Goal: Task Accomplishment & Management: Manage account settings

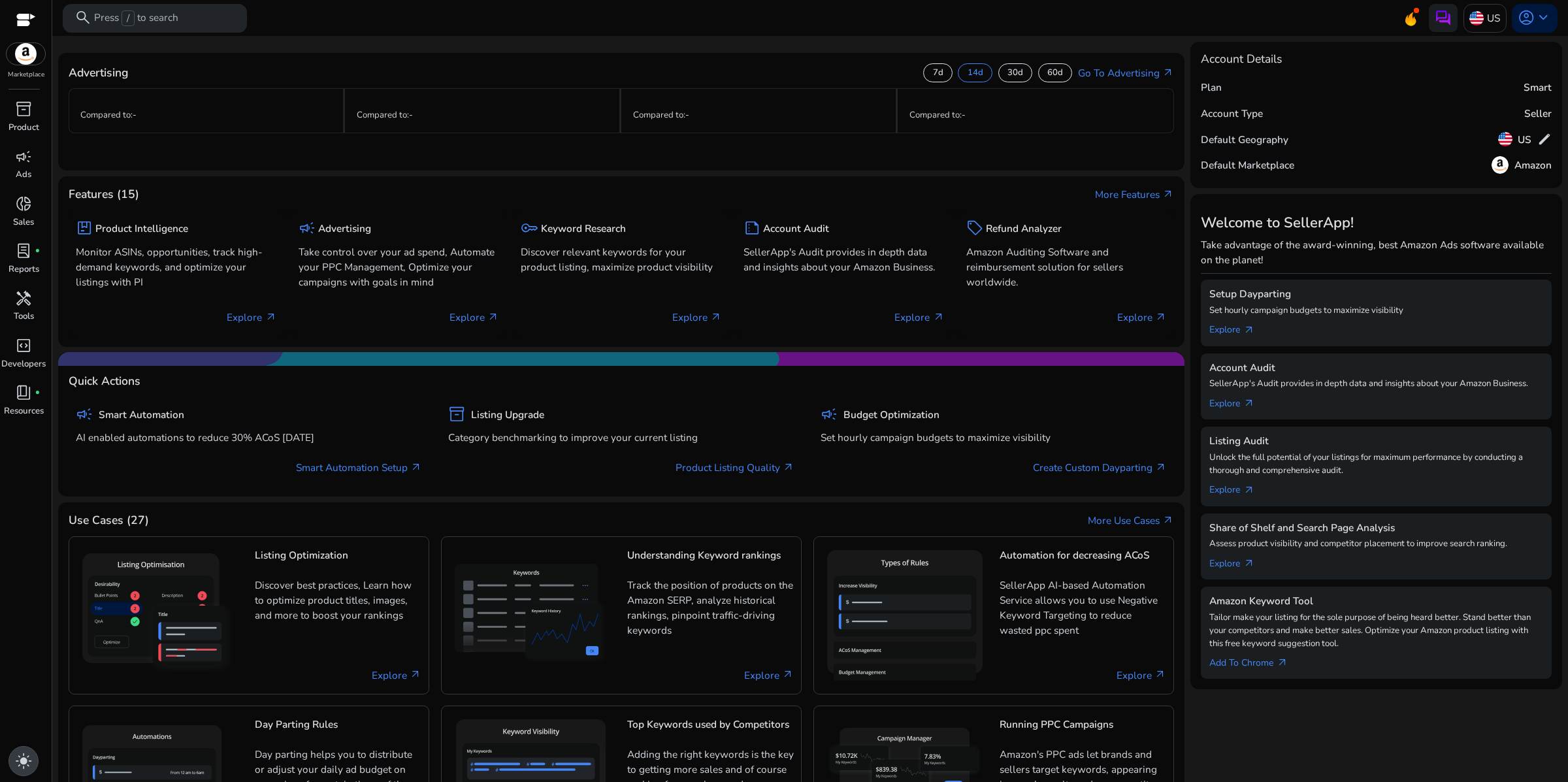
click at [15, 757] on span "light_mode" at bounding box center [24, 761] width 17 height 17
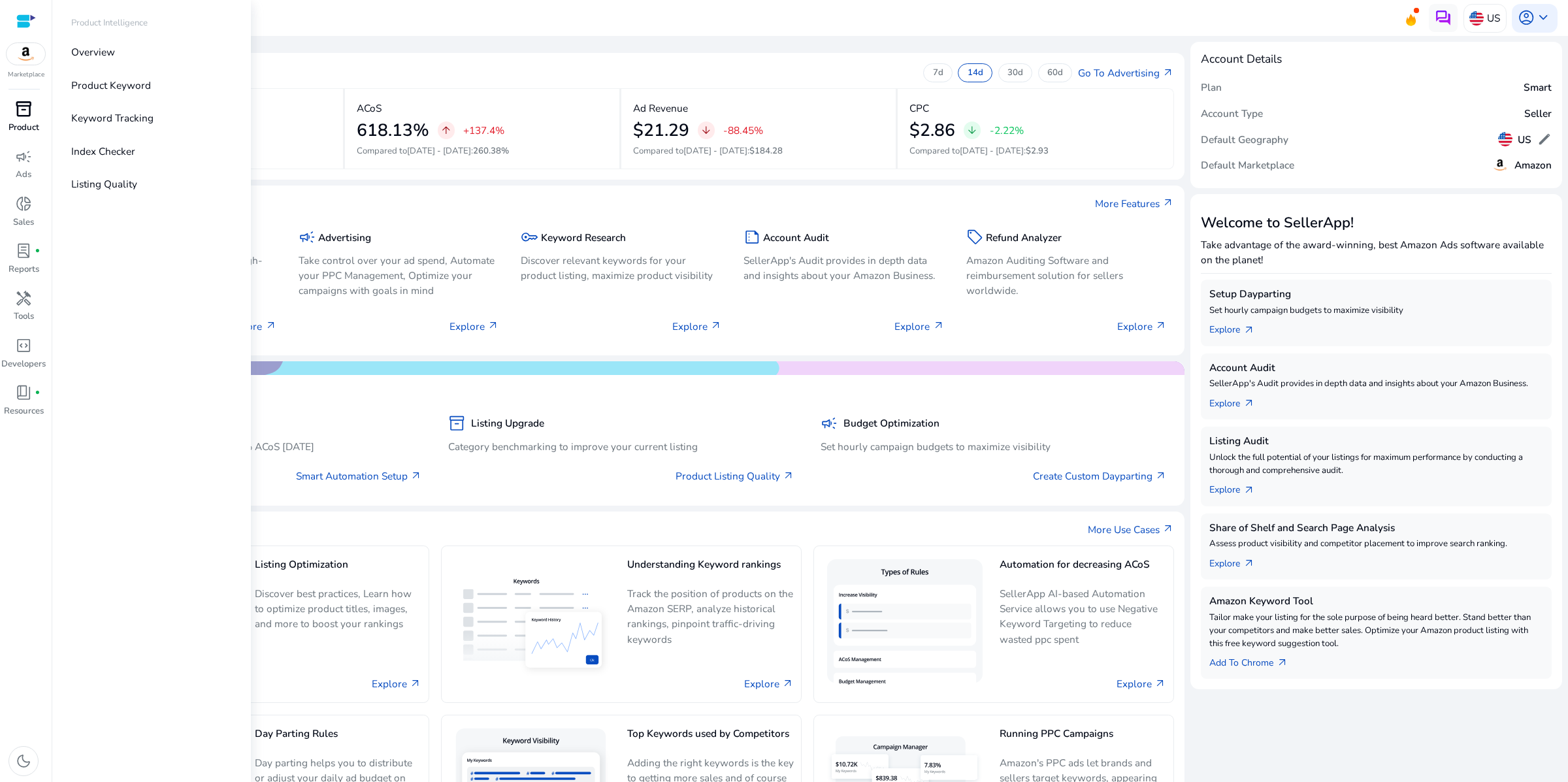
click at [6, 121] on div "inventory_2" at bounding box center [23, 109] width 40 height 23
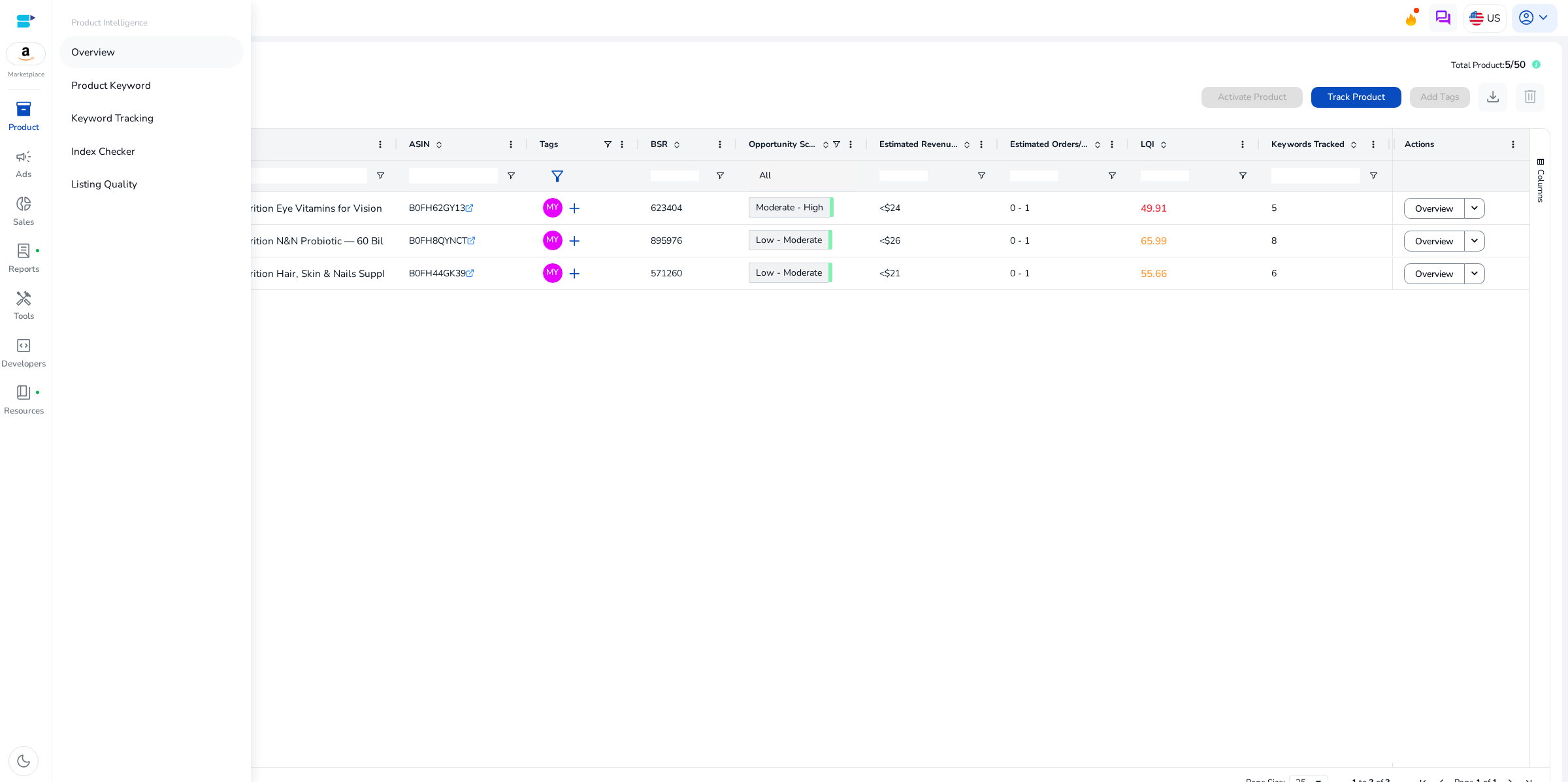
click at [146, 68] on link "Overview" at bounding box center [152, 52] width 184 height 32
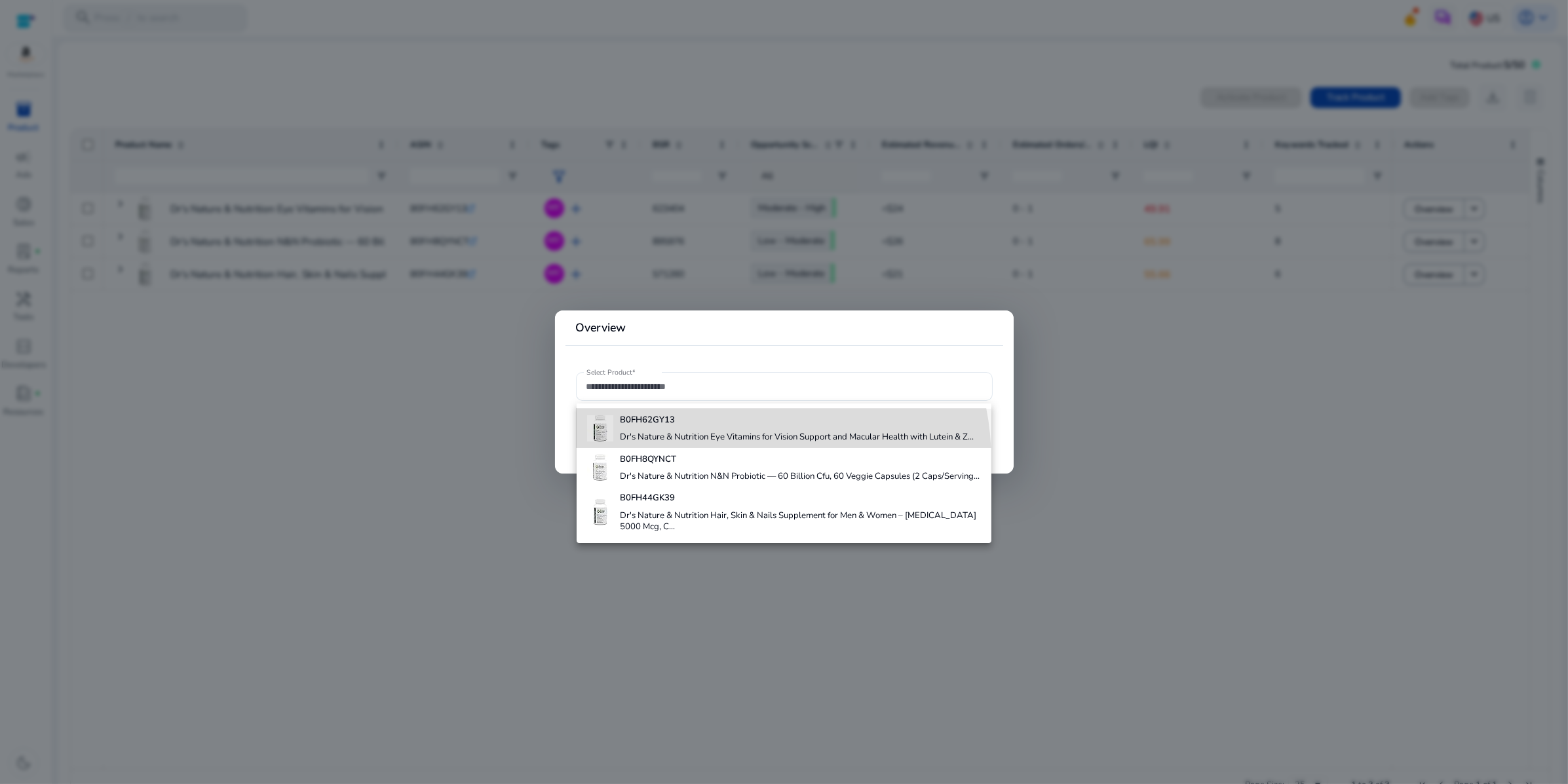
click at [713, 443] on h4 "Dr's Nature & Nutrition Eye Vitamins for Vision Support and Macular Health with…" at bounding box center [797, 437] width 354 height 12
type input "**********"
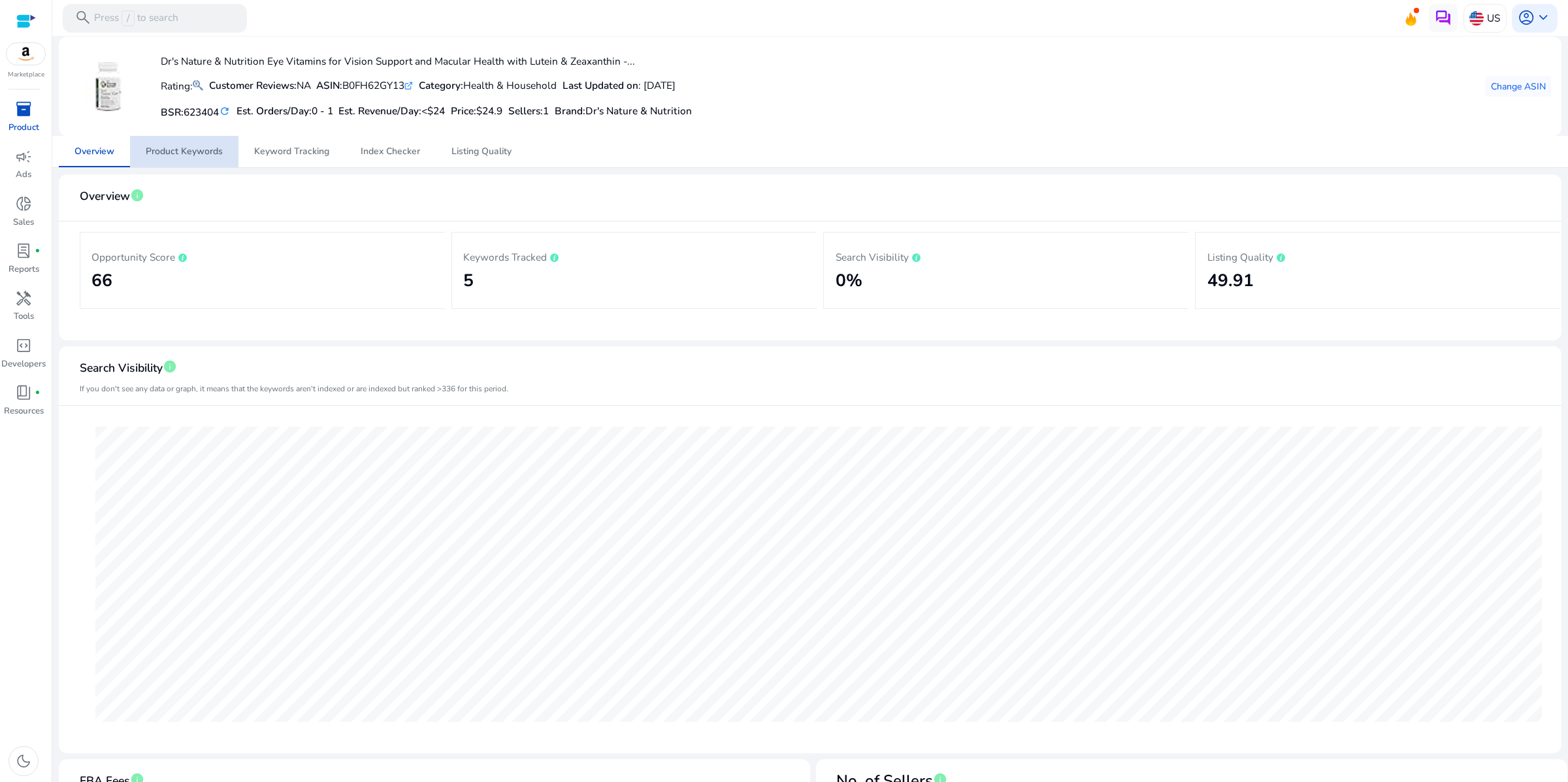
click at [186, 156] on span "Product Keywords" at bounding box center [184, 151] width 77 height 9
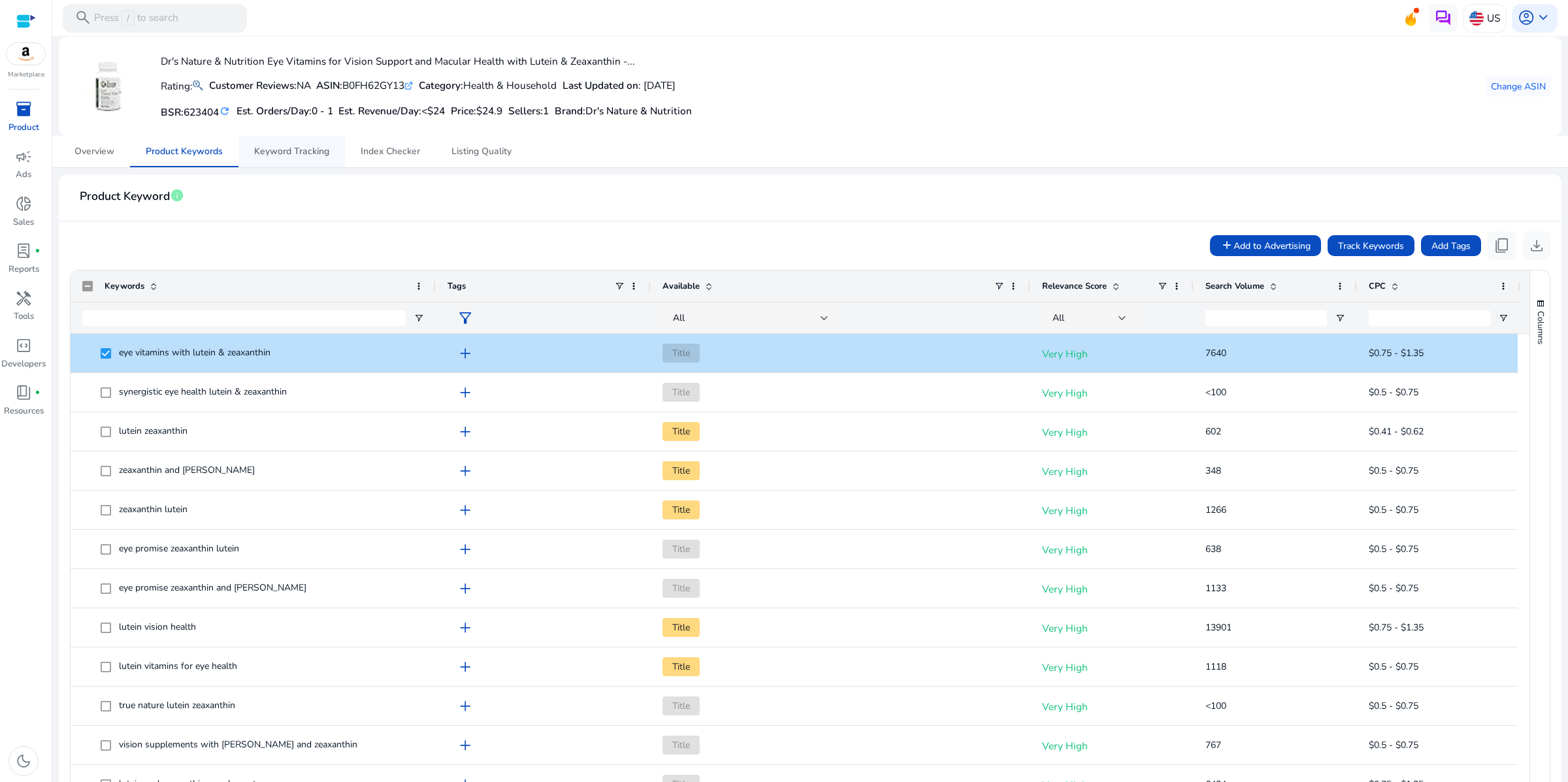
click at [286, 156] on span "Keyword Tracking" at bounding box center [292, 151] width 75 height 9
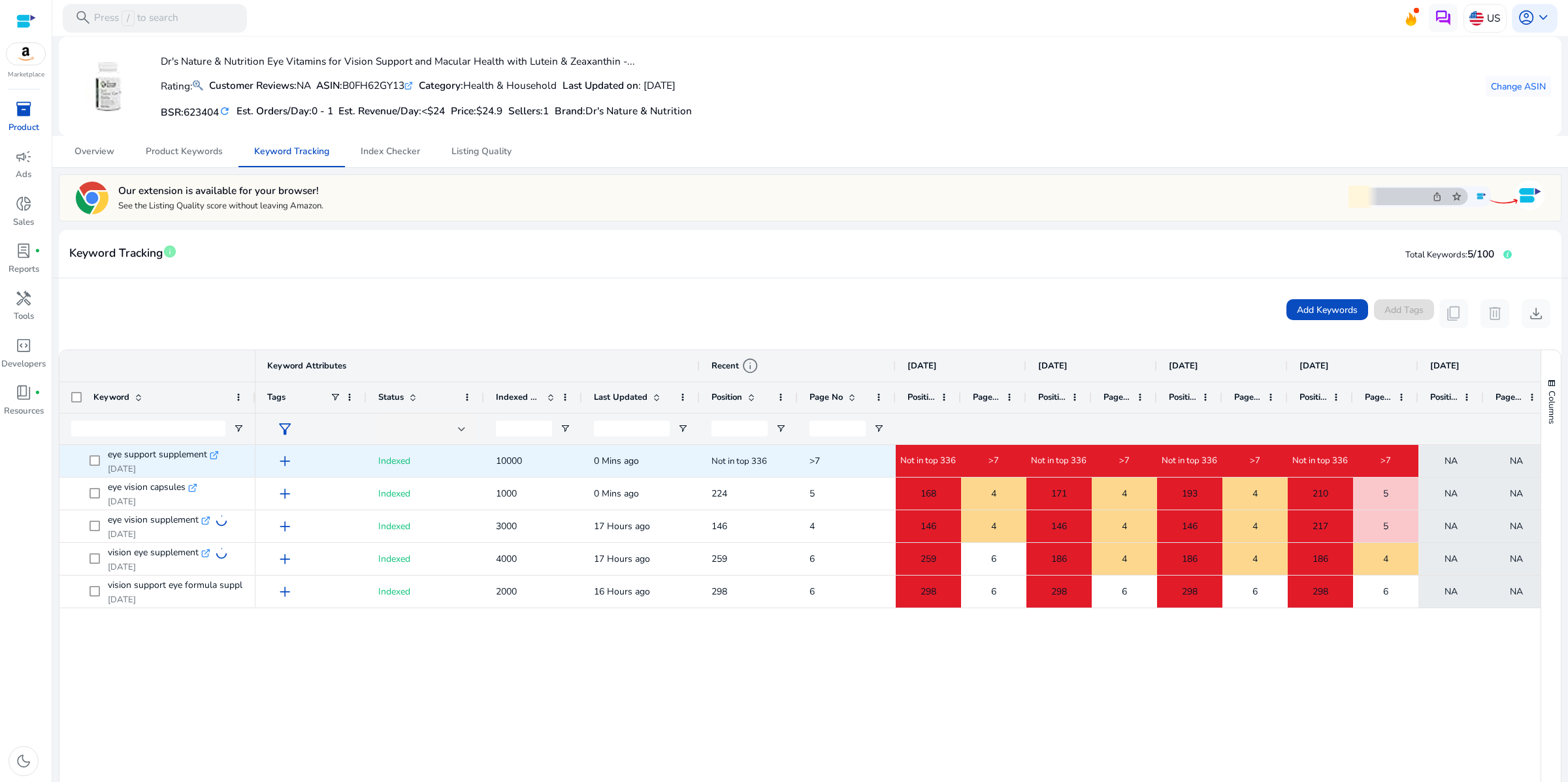
click at [219, 460] on icon ".st0{fill:#2c8af8}" at bounding box center [214, 455] width 9 height 9
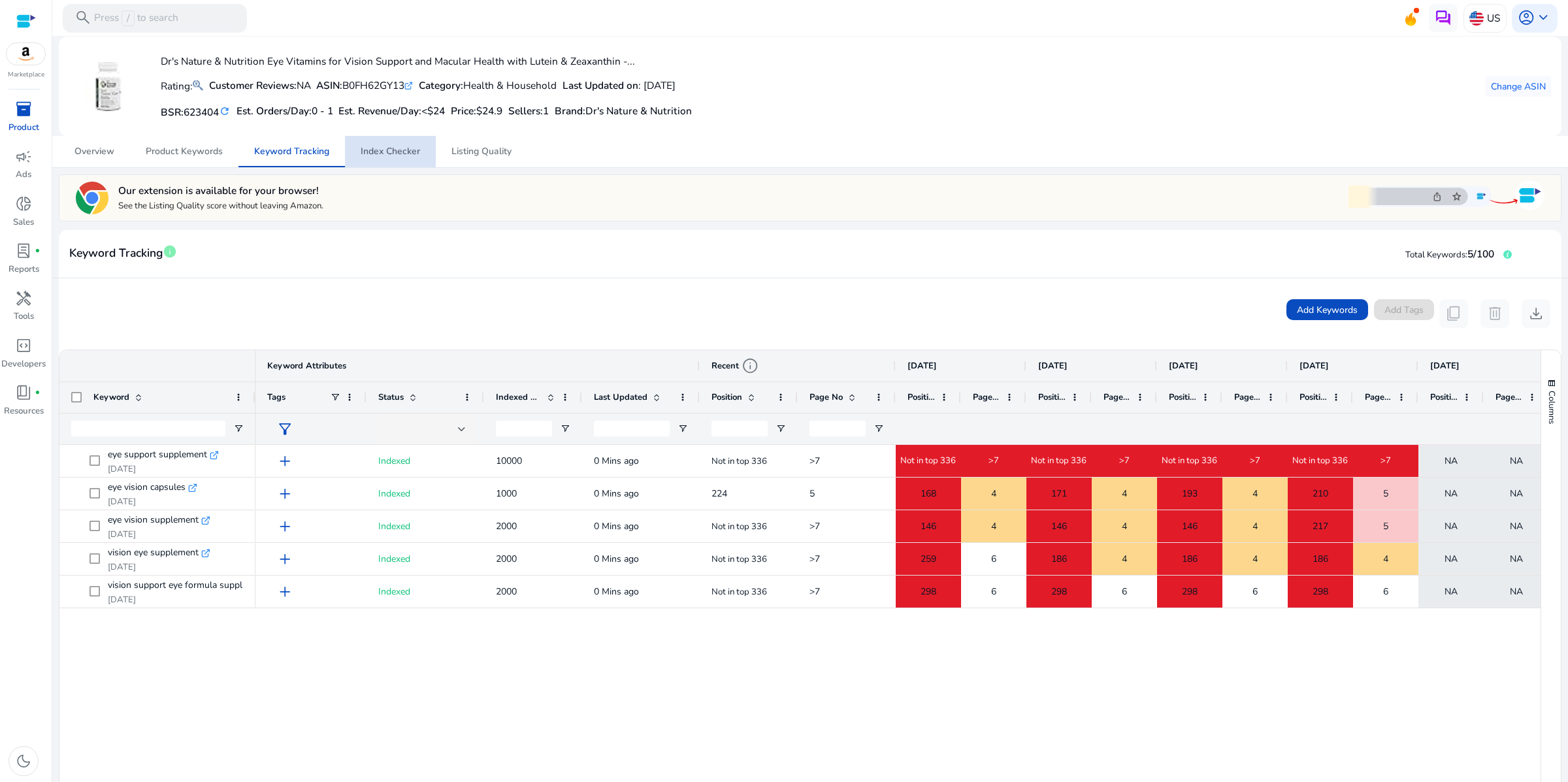
click at [392, 156] on span "Index Checker" at bounding box center [390, 151] width 60 height 9
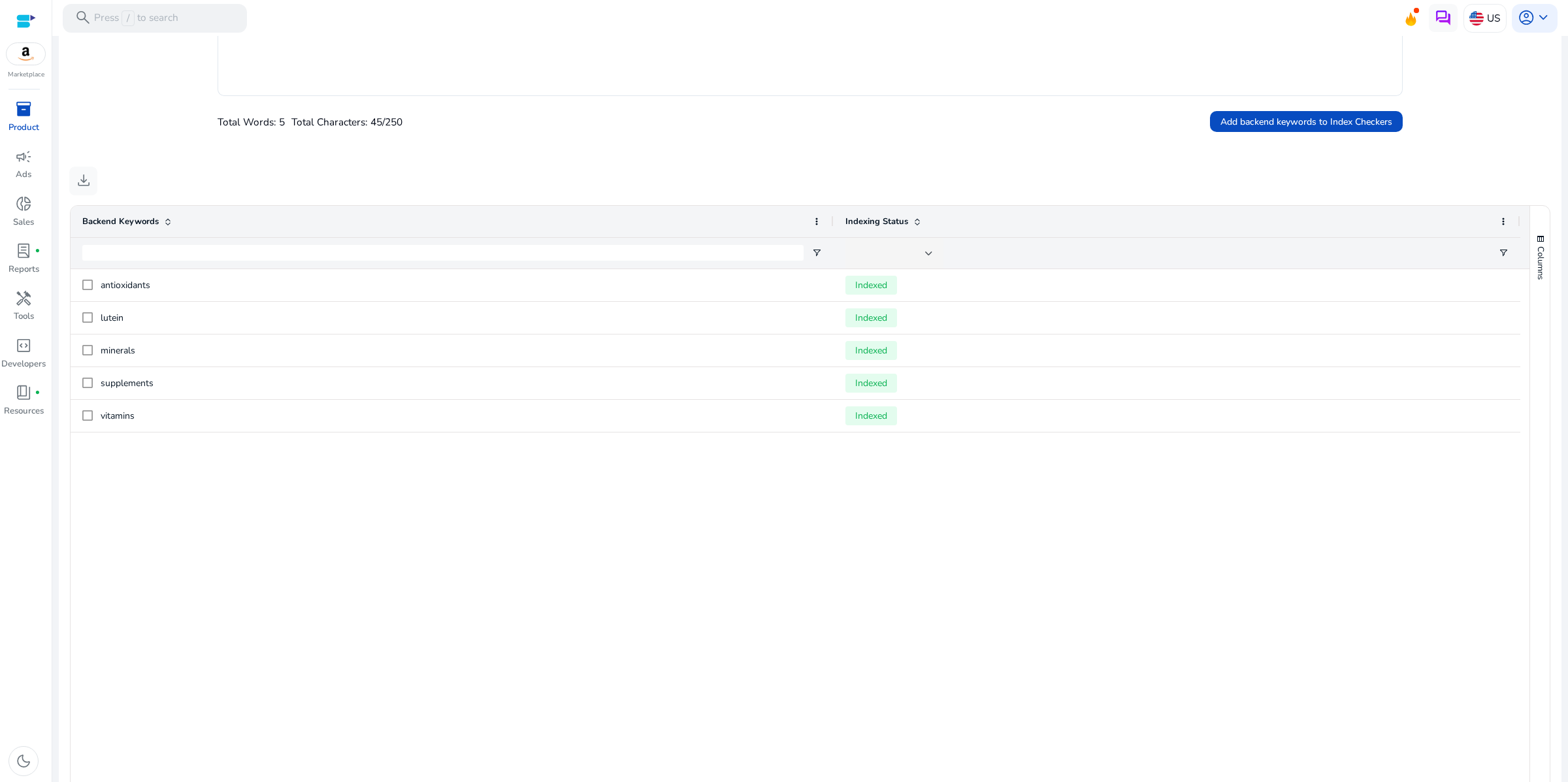
scroll to position [418, 0]
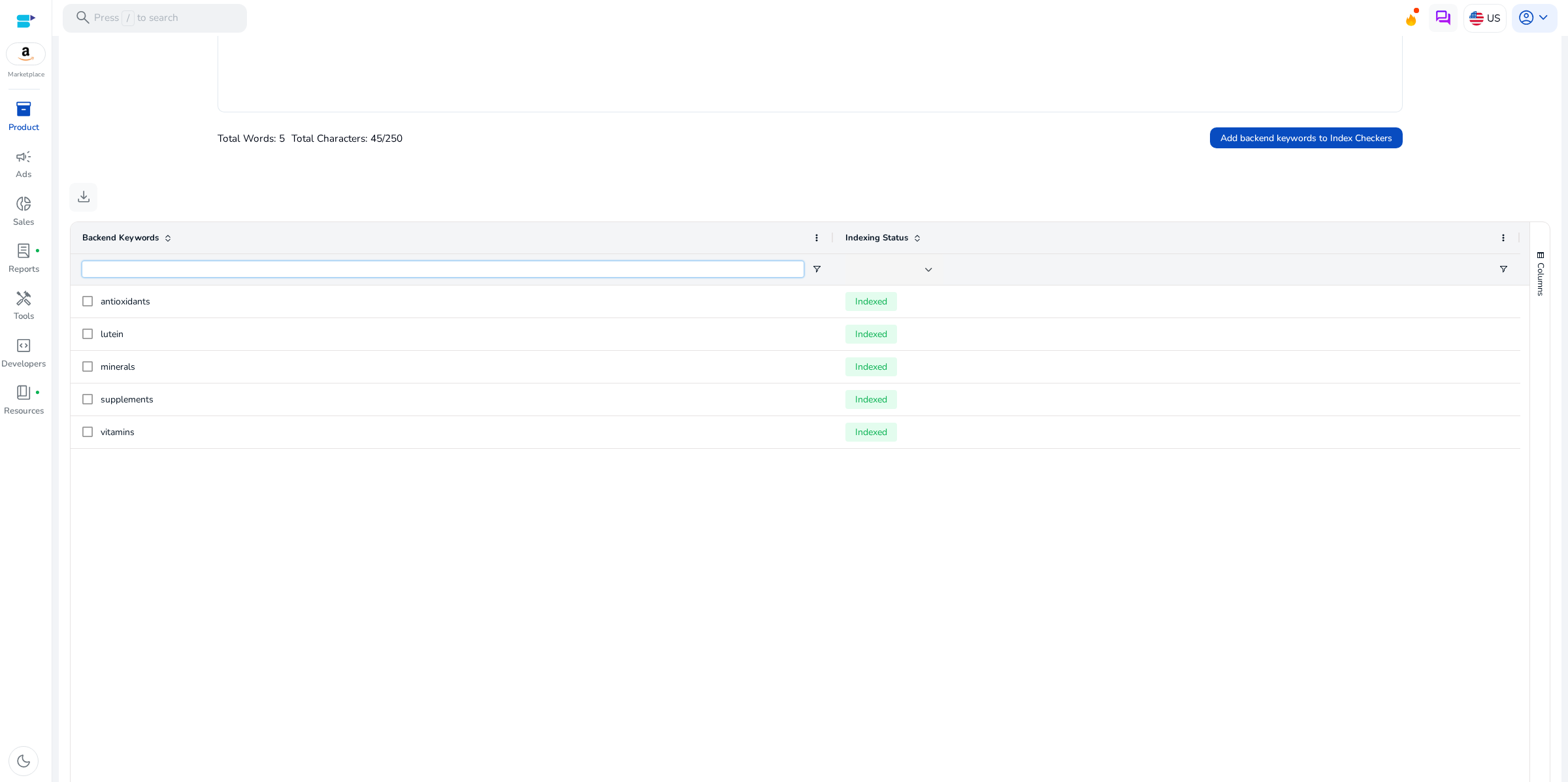
click at [233, 277] on input "Backend Keywords Filter Input" at bounding box center [443, 269] width 721 height 16
click at [90, 205] on span "download" at bounding box center [83, 196] width 17 height 17
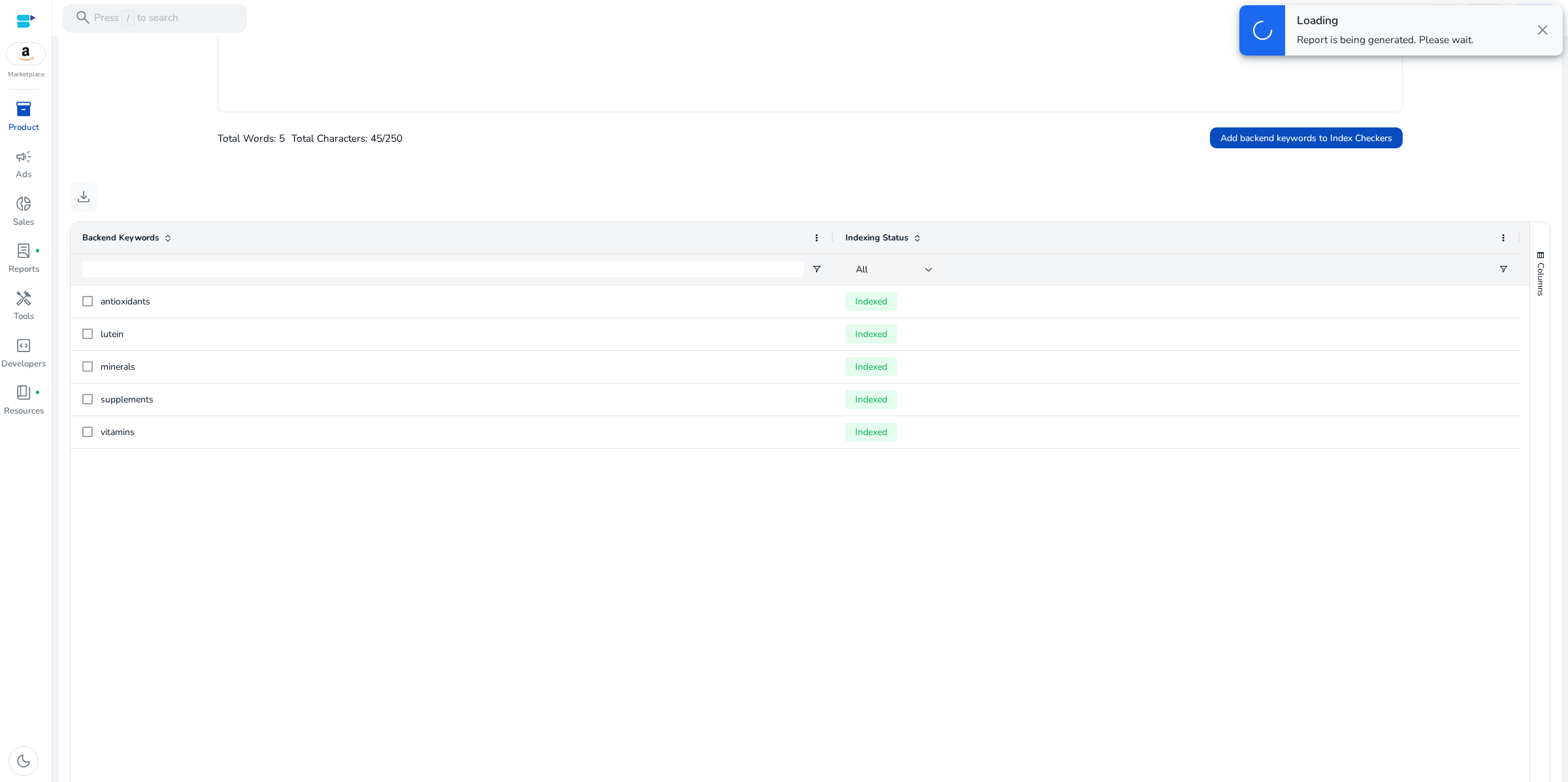
click at [1537, 39] on span "close" at bounding box center [1542, 30] width 17 height 17
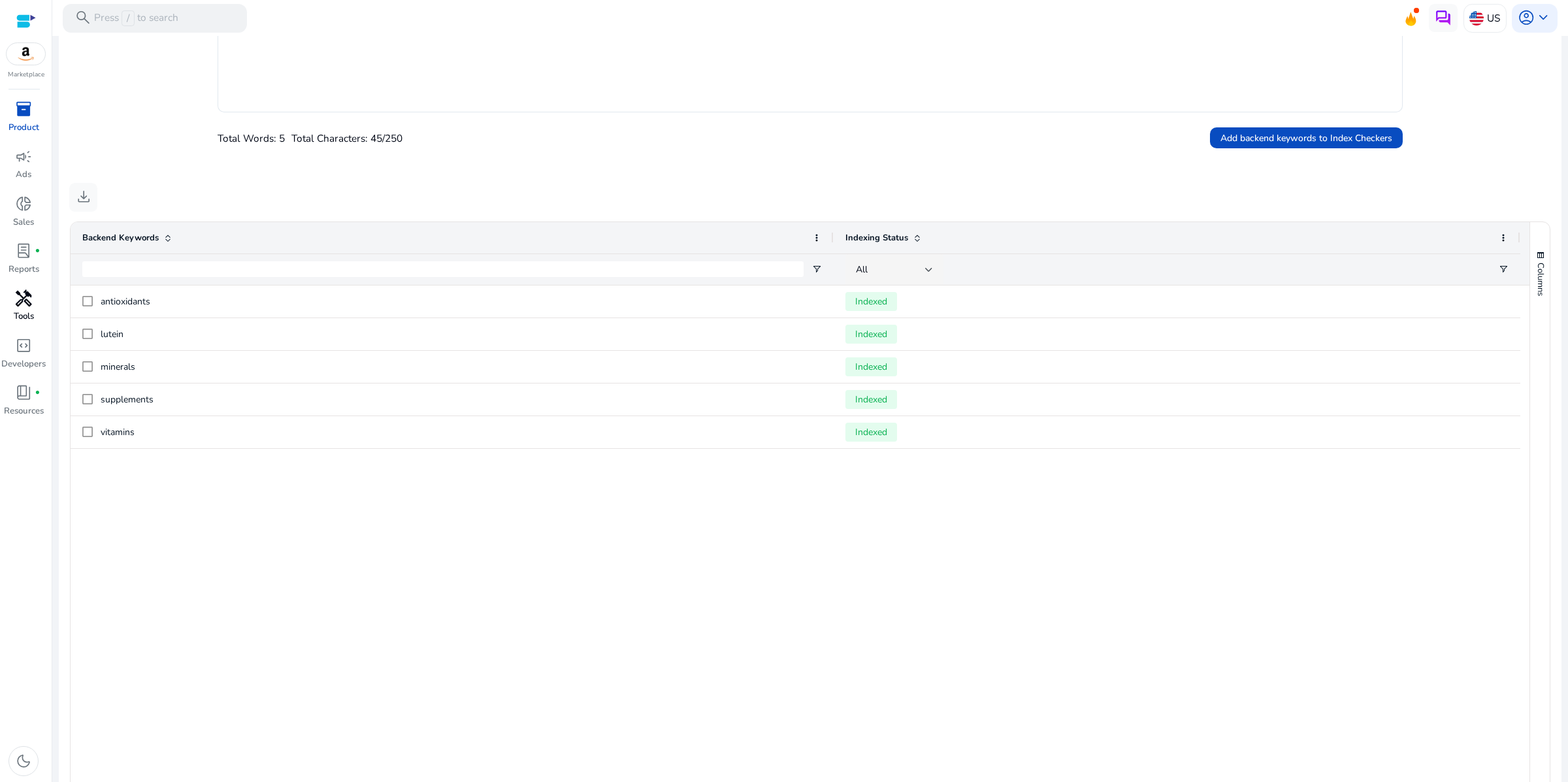
click at [26, 307] on span "handyman" at bounding box center [24, 298] width 17 height 17
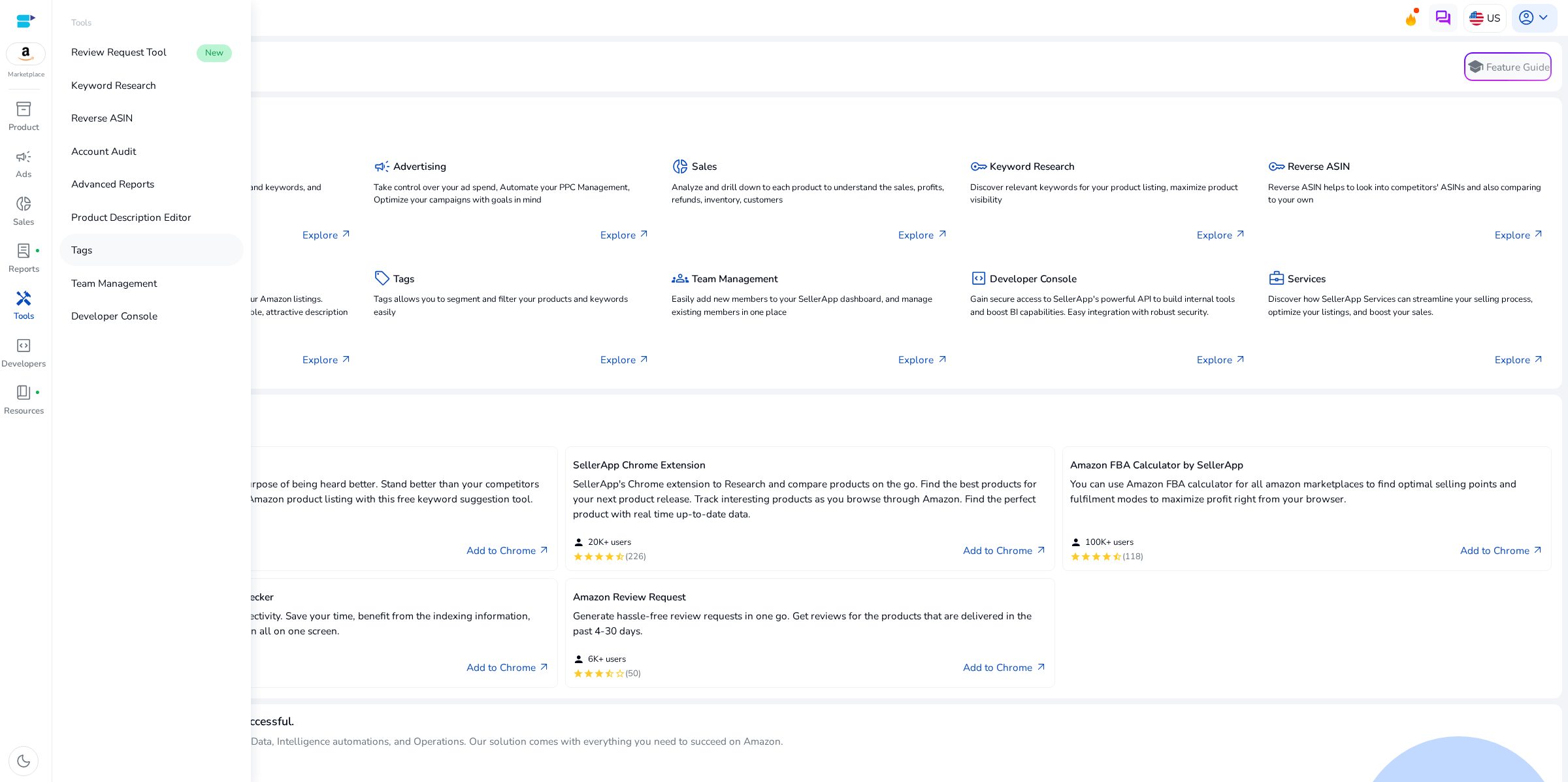
click at [117, 266] on link "Tags" at bounding box center [152, 250] width 184 height 32
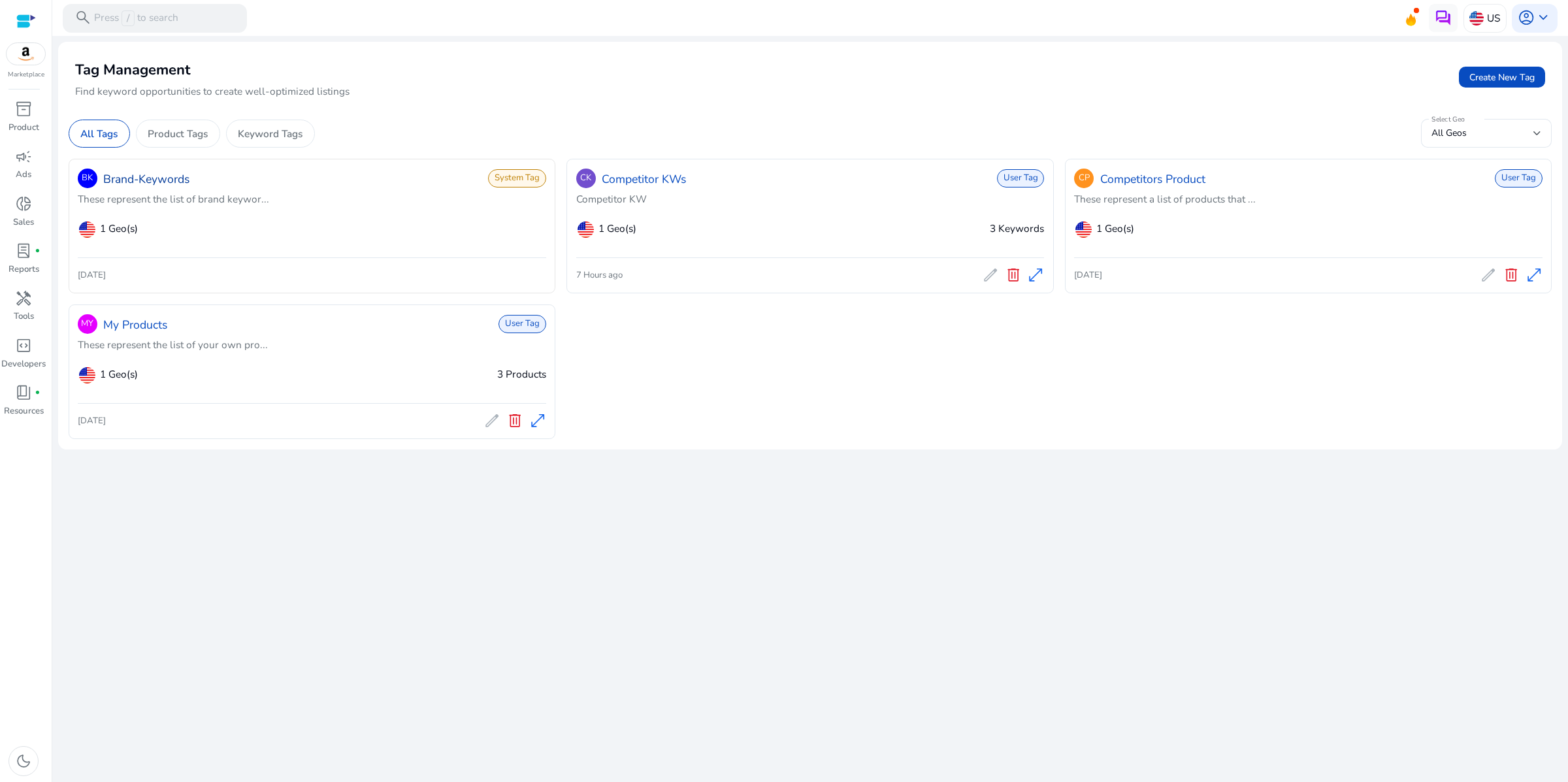
click at [169, 187] on link "Brand-Keywords" at bounding box center [146, 179] width 86 height 17
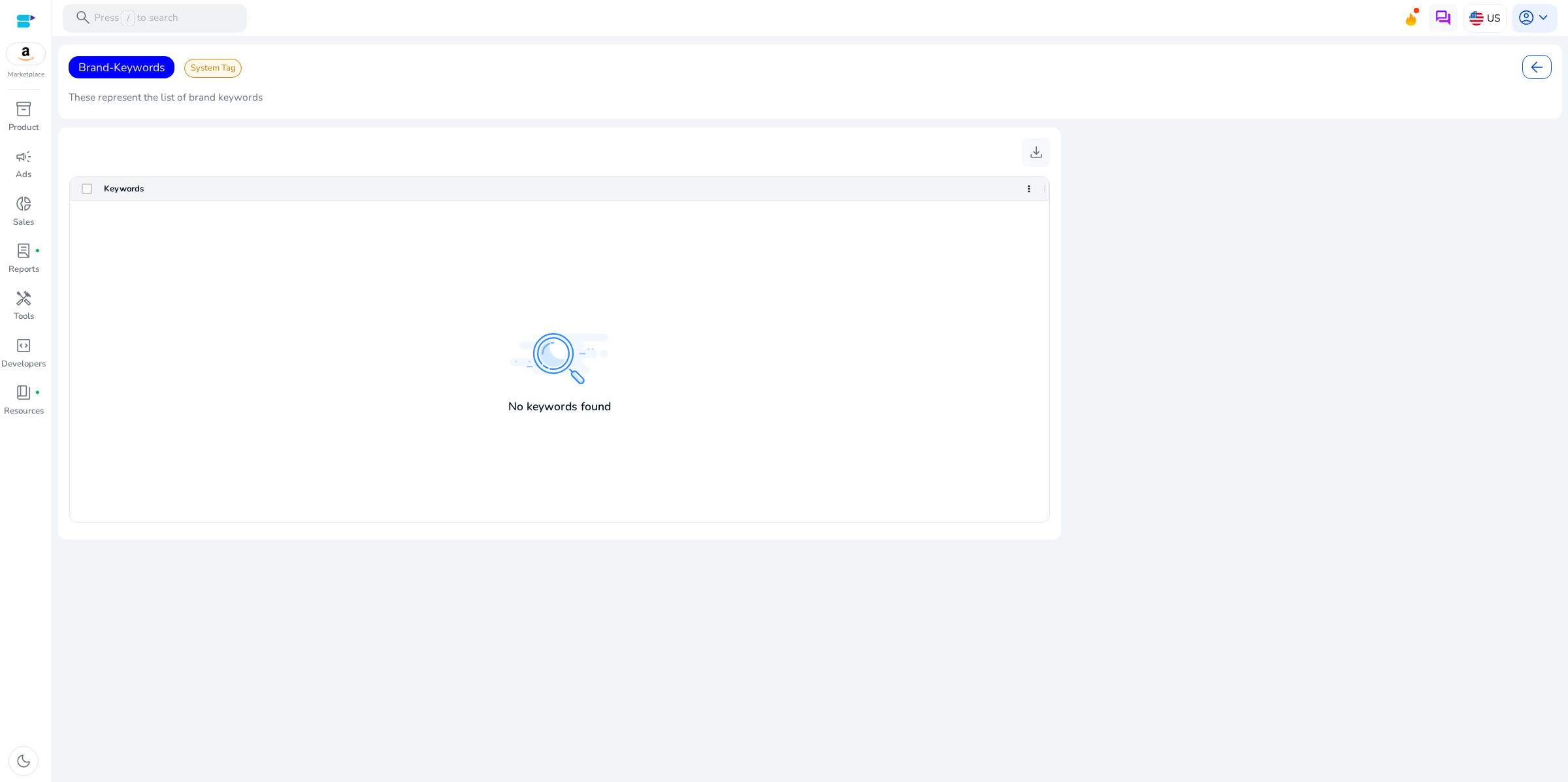
click at [166, 197] on div "Keywords" at bounding box center [561, 189] width 916 height 17
click at [243, 78] on span "System Tag" at bounding box center [214, 68] width 58 height 19
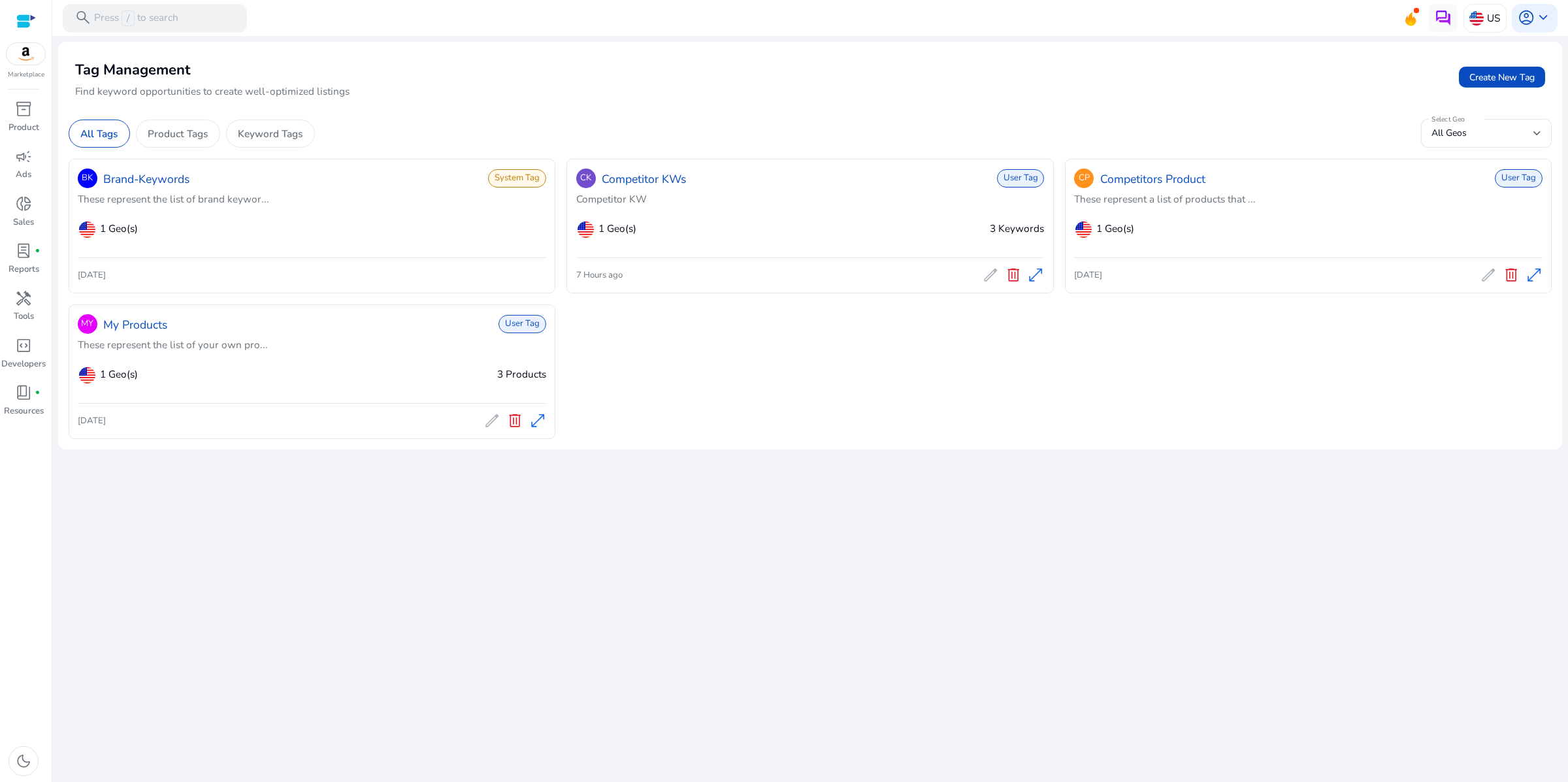
click at [1001, 187] on span "User Tag" at bounding box center [1020, 178] width 48 height 18
click at [1013, 235] on span "3 Keywords" at bounding box center [1017, 228] width 54 height 14
click at [990, 235] on span "3 Keywords" at bounding box center [1017, 228] width 54 height 14
click at [673, 187] on link "Competitor KWs" at bounding box center [644, 179] width 85 height 17
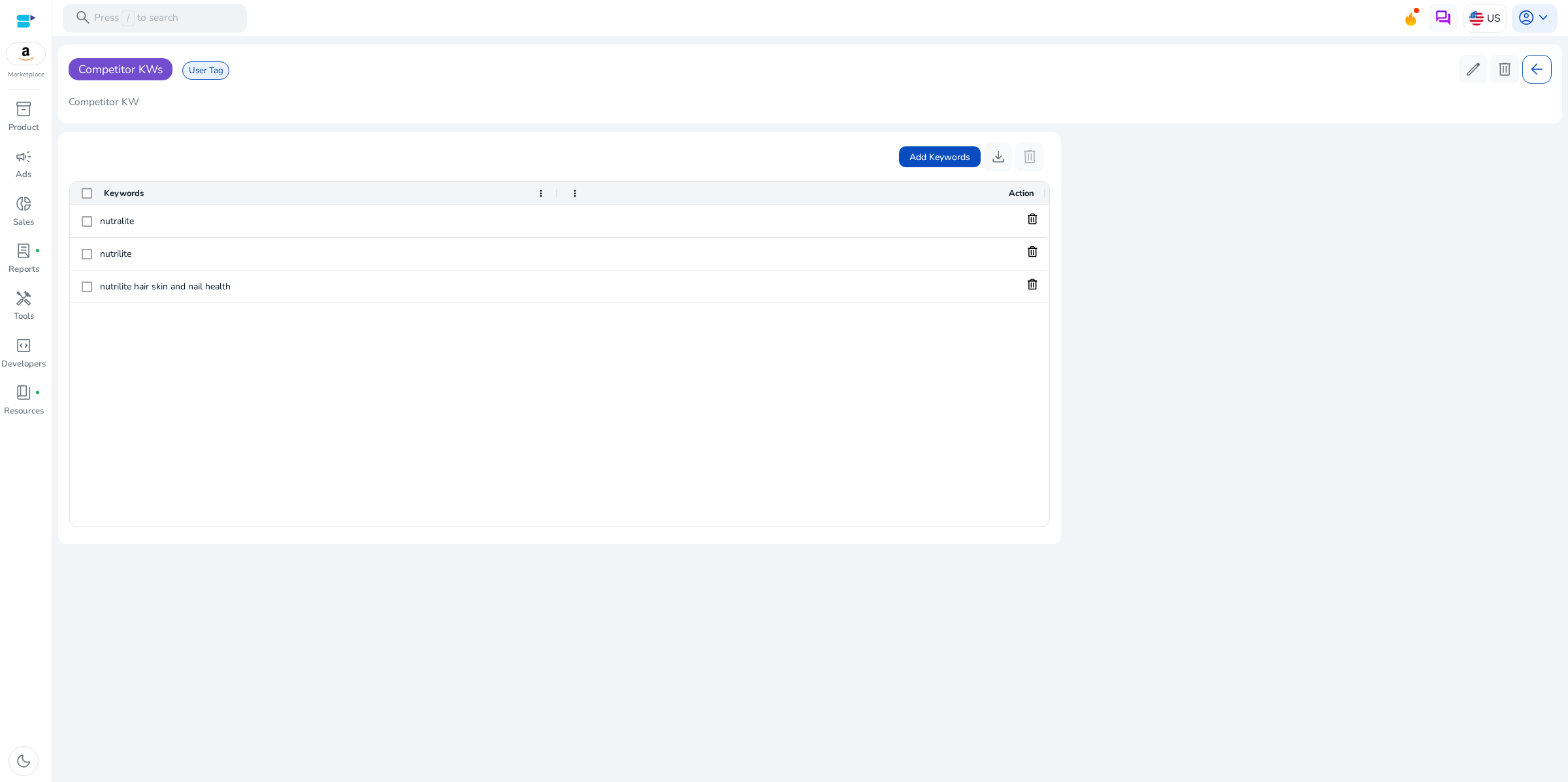
click at [155, 77] on span "Competitor KWs" at bounding box center [121, 69] width 85 height 16
click at [24, 118] on span "inventory_2" at bounding box center [24, 109] width 17 height 17
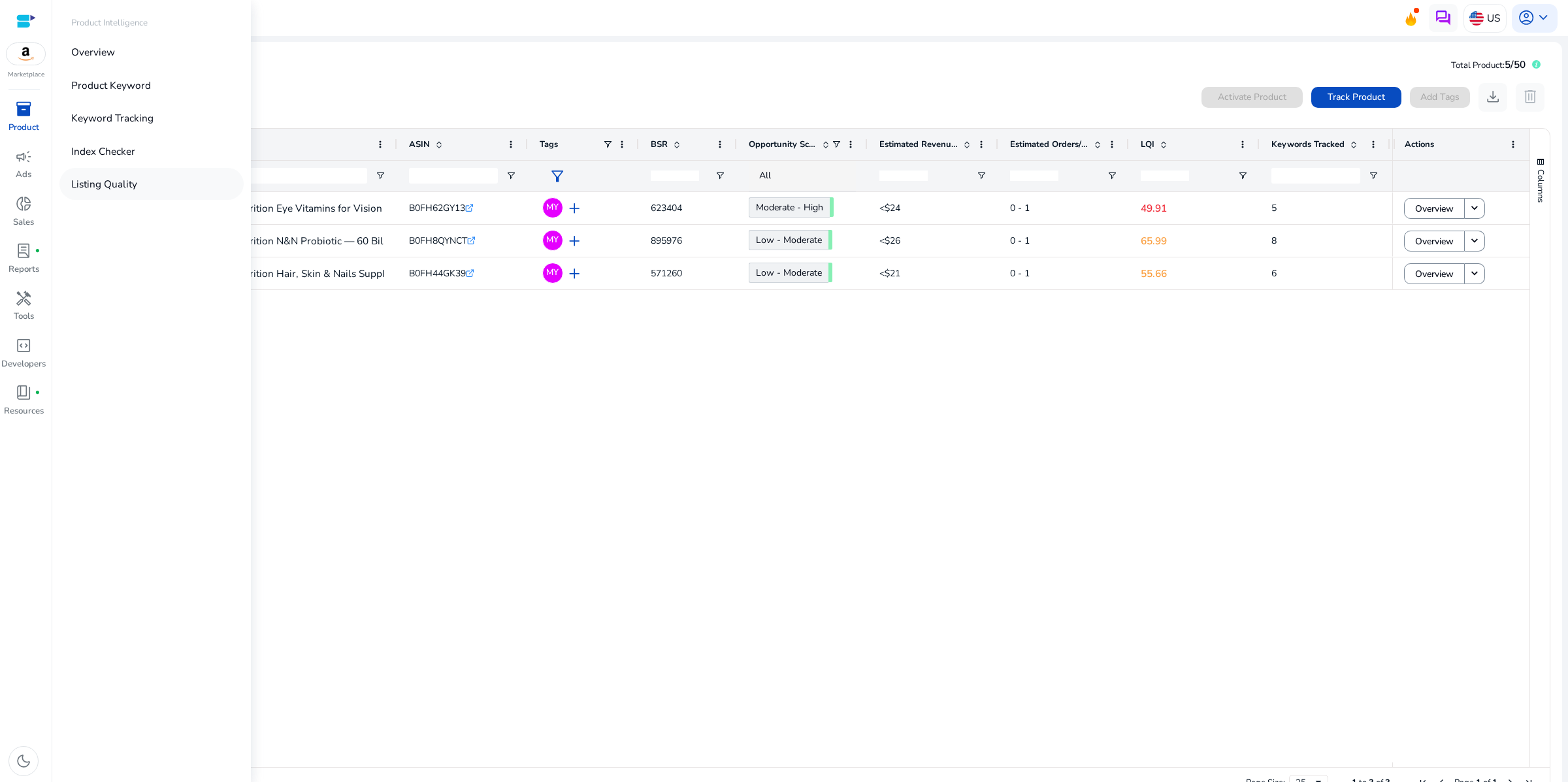
click at [137, 191] on p "Listing Quality" at bounding box center [104, 184] width 66 height 15
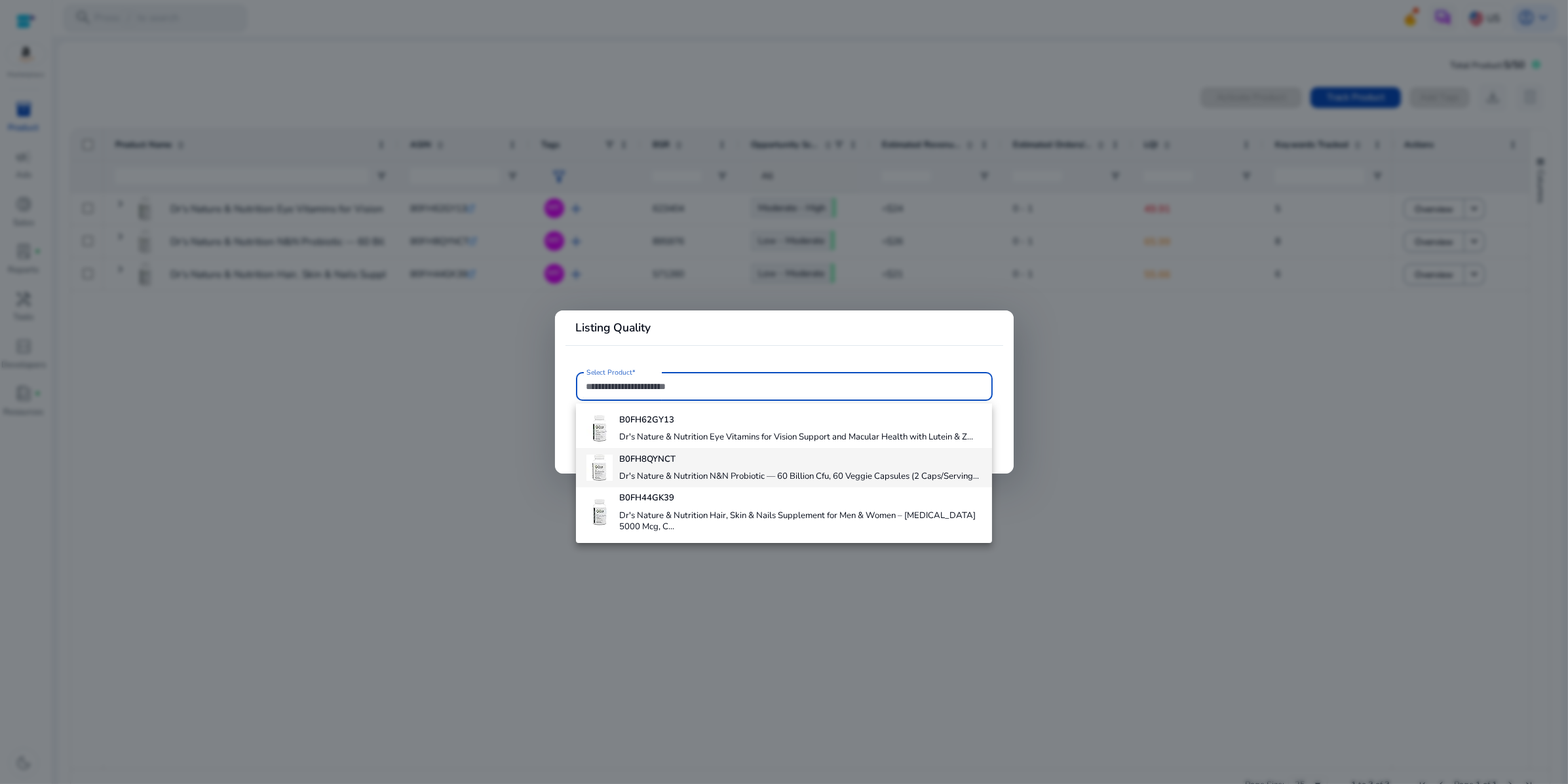
scroll to position [71, 0]
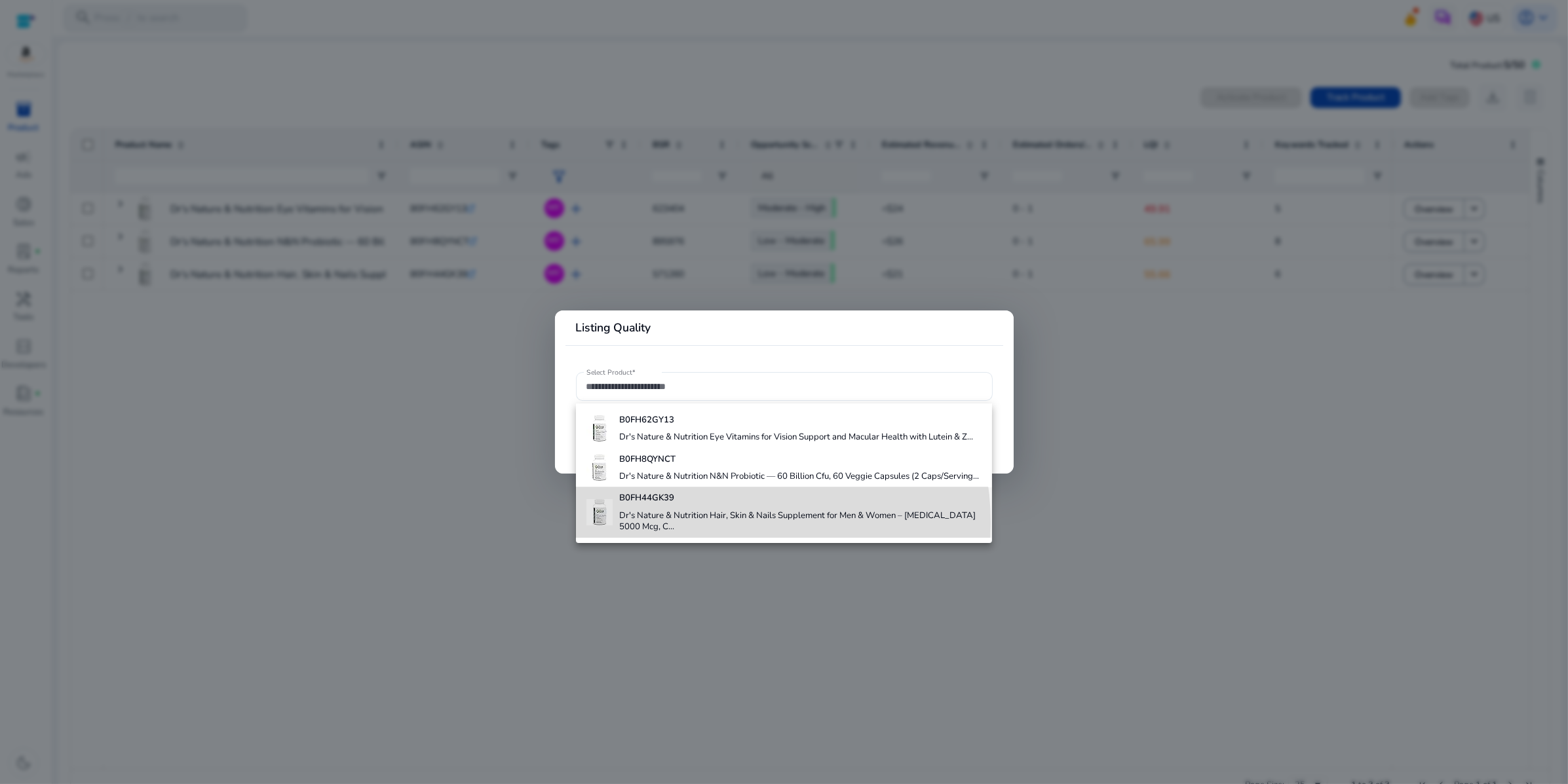
click at [706, 526] on h4 "Dr's Nature & Nutrition Hair, Skin & Nails Supplement for Men & Women – Biotin …" at bounding box center [800, 521] width 362 height 23
type input "**********"
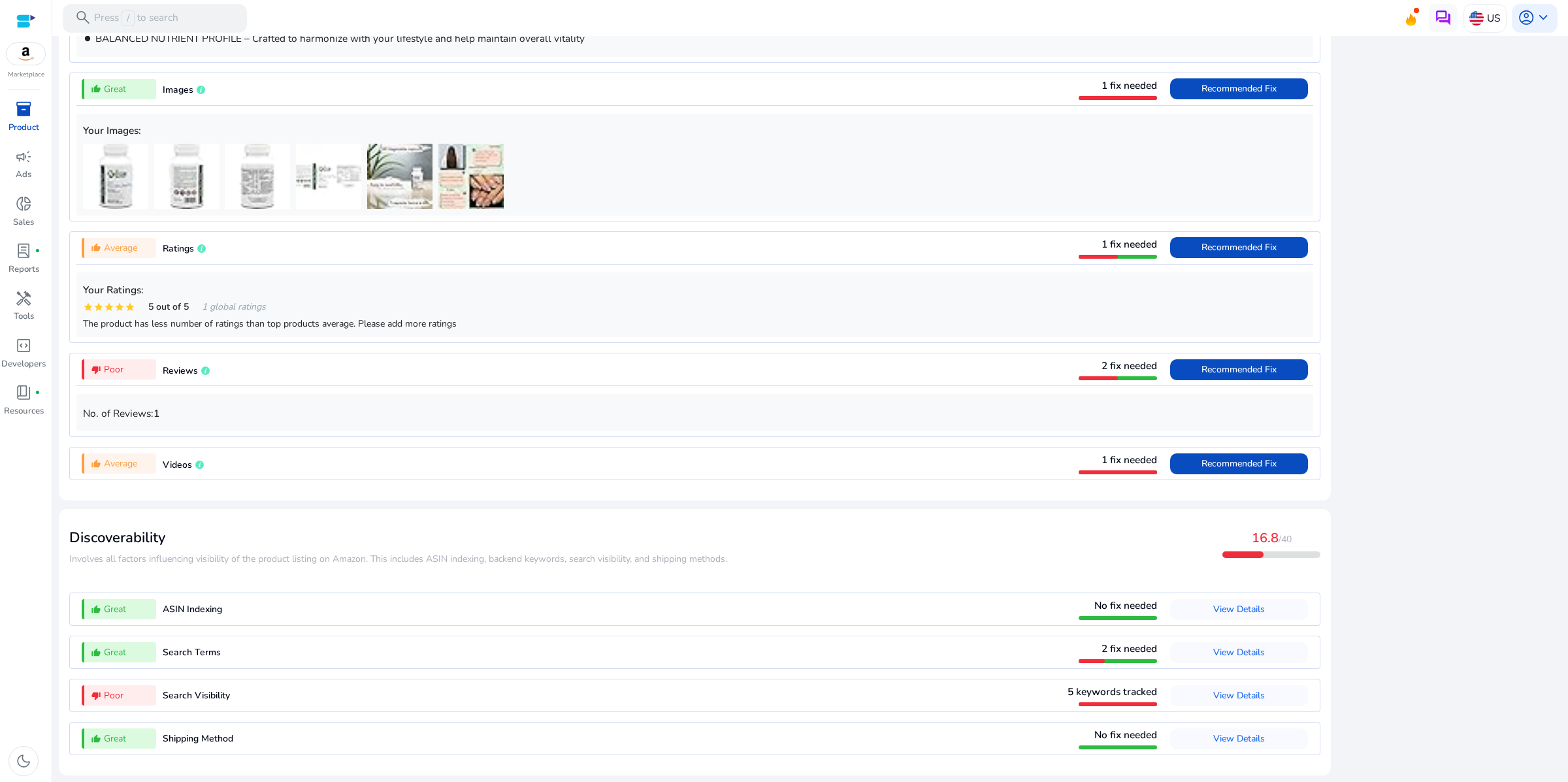
scroll to position [1255, 0]
click at [1213, 689] on span "View Details" at bounding box center [1239, 695] width 51 height 12
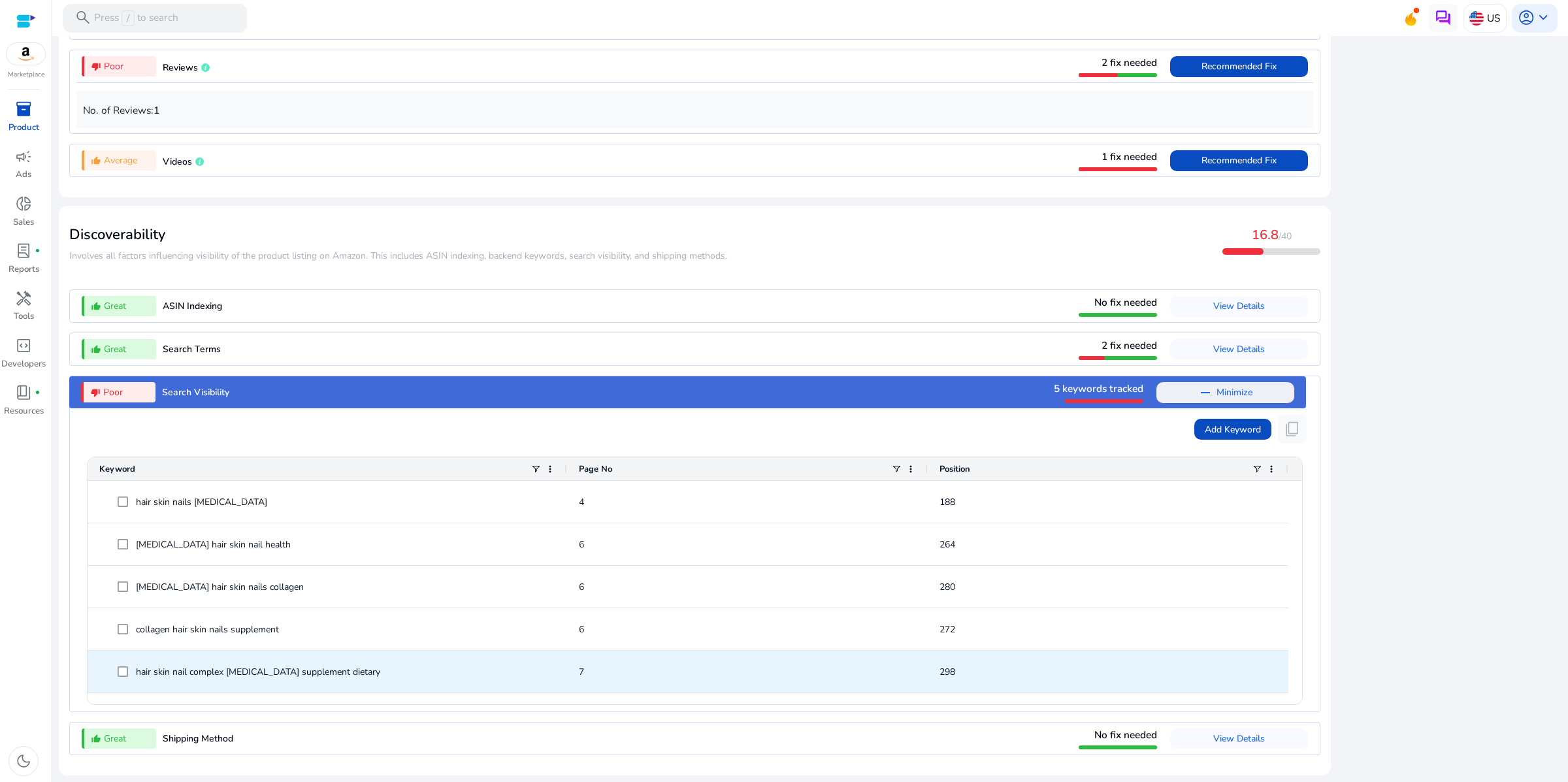
scroll to position [1572, 0]
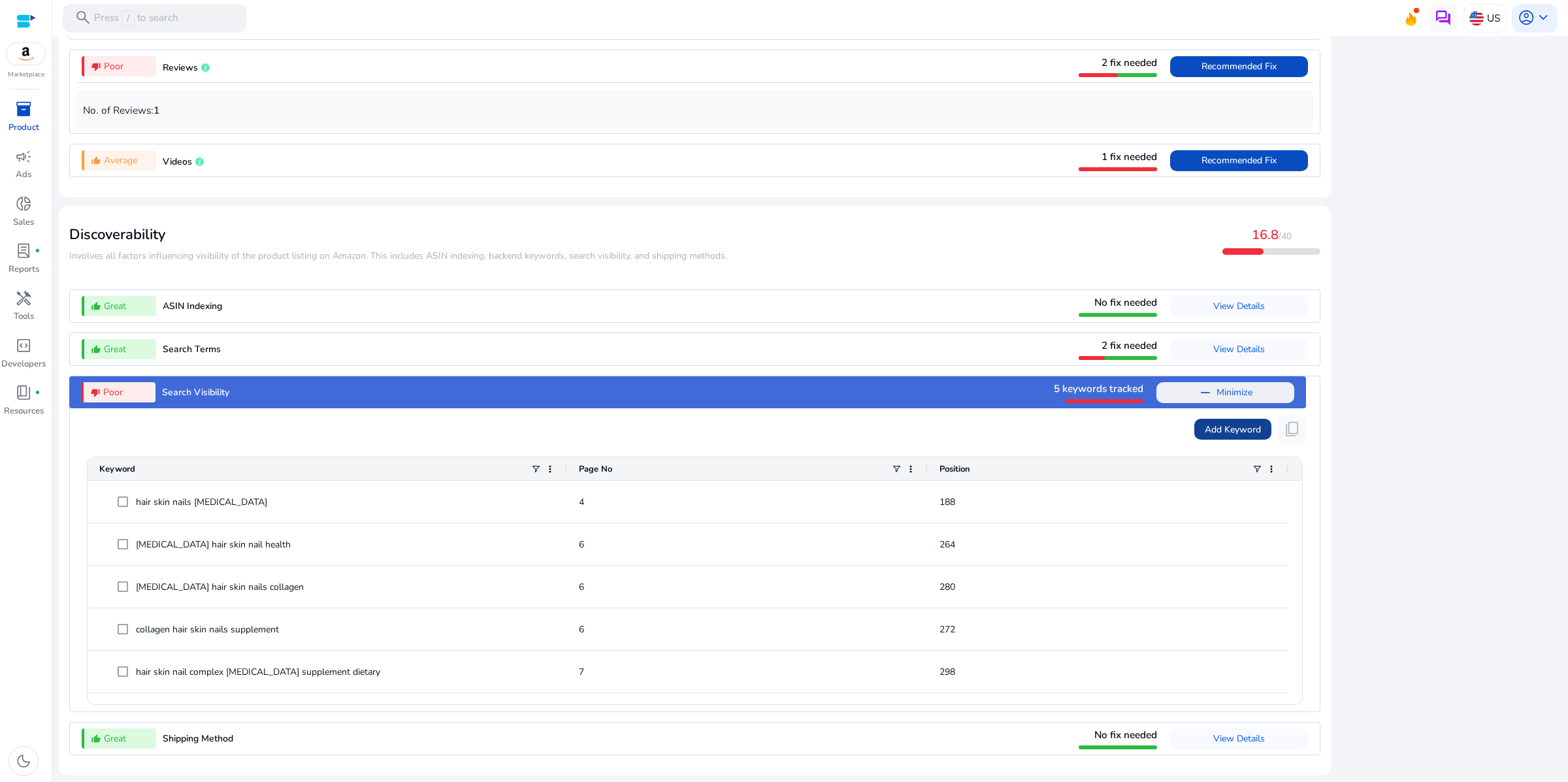
click at [1206, 423] on span "Add Keyword" at bounding box center [1232, 430] width 56 height 14
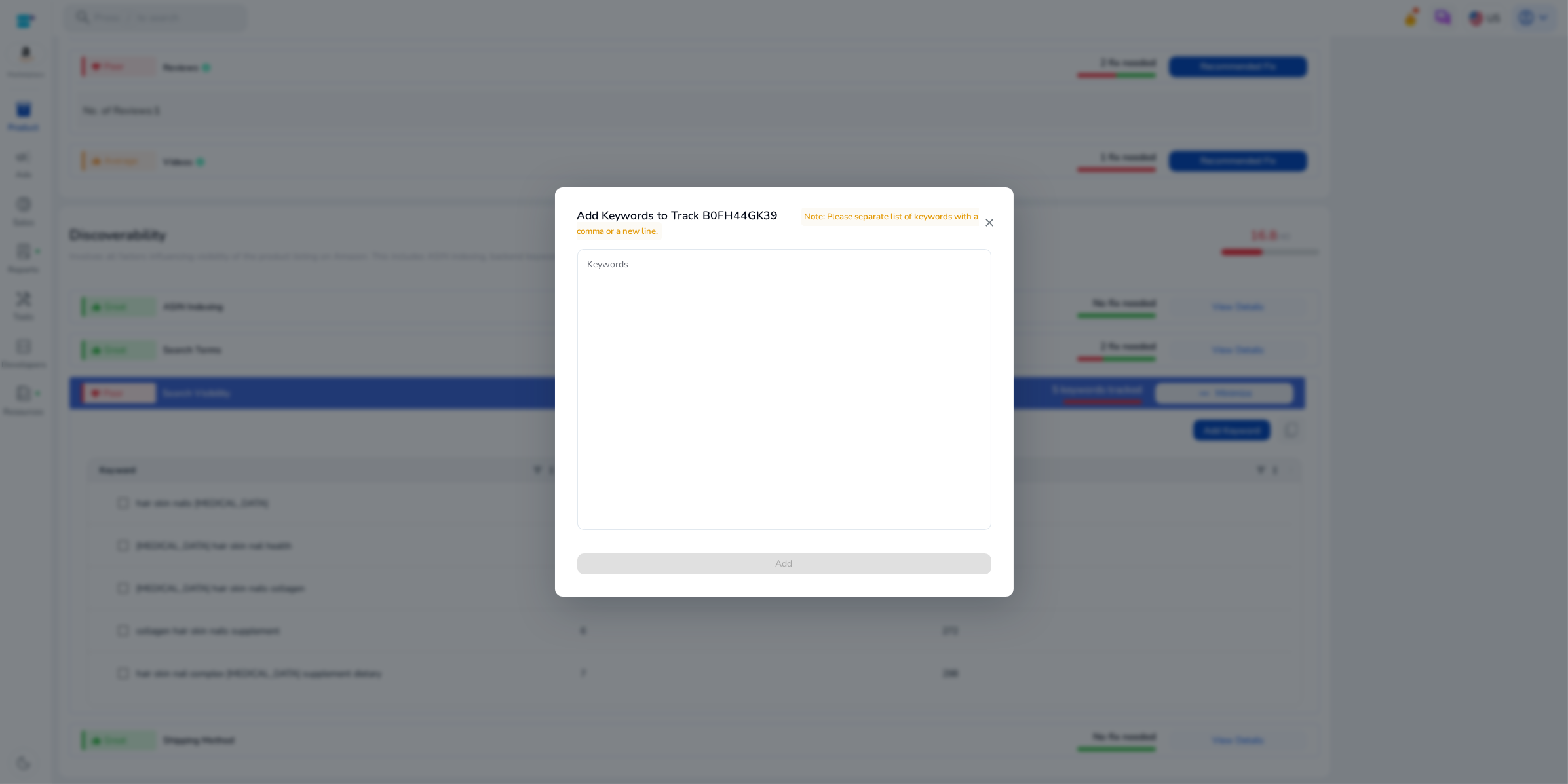
click at [987, 220] on mat-icon "close" at bounding box center [989, 222] width 11 height 13
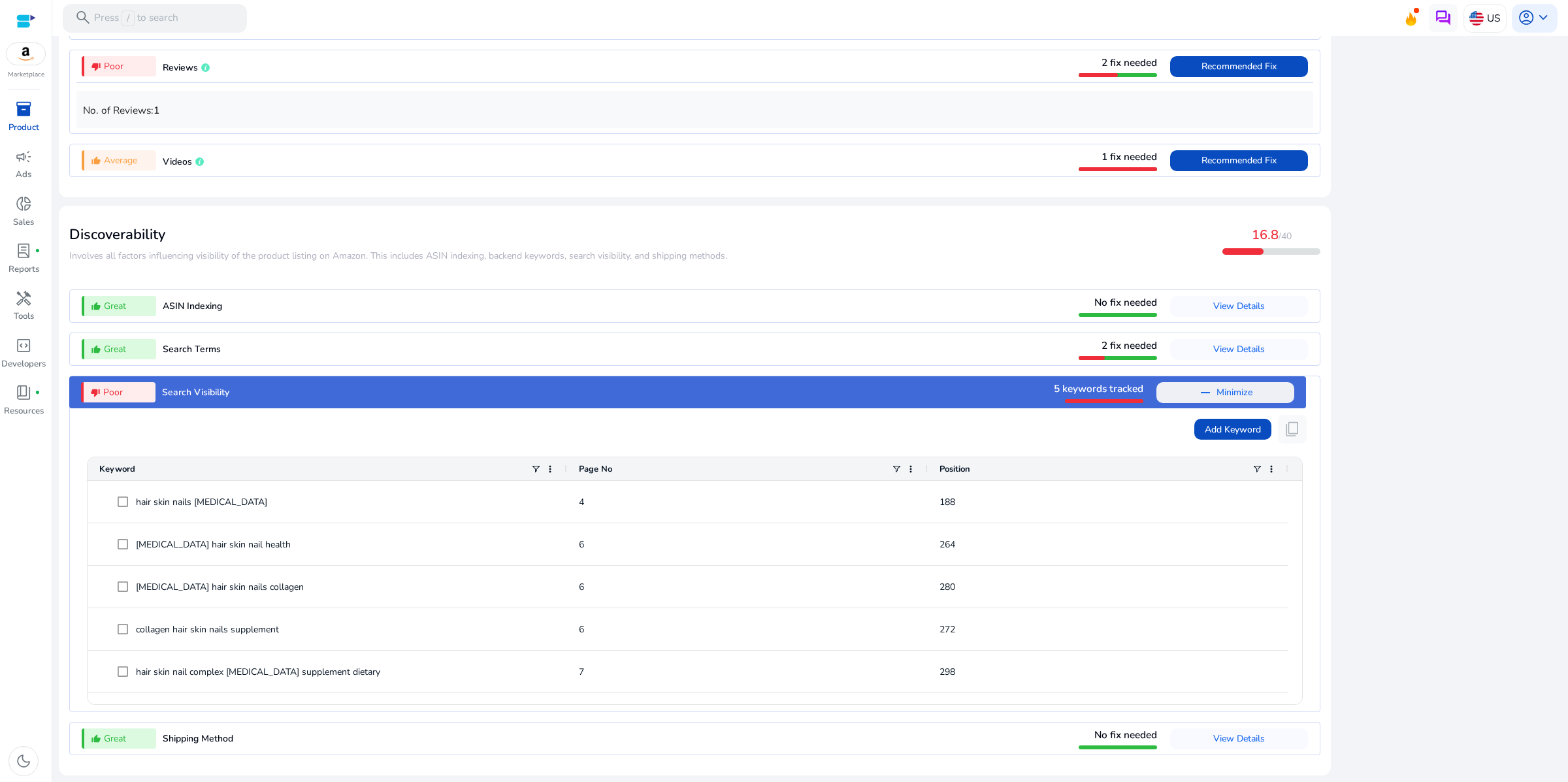
click at [1054, 381] on span "5 keywords tracked" at bounding box center [1098, 388] width 89 height 14
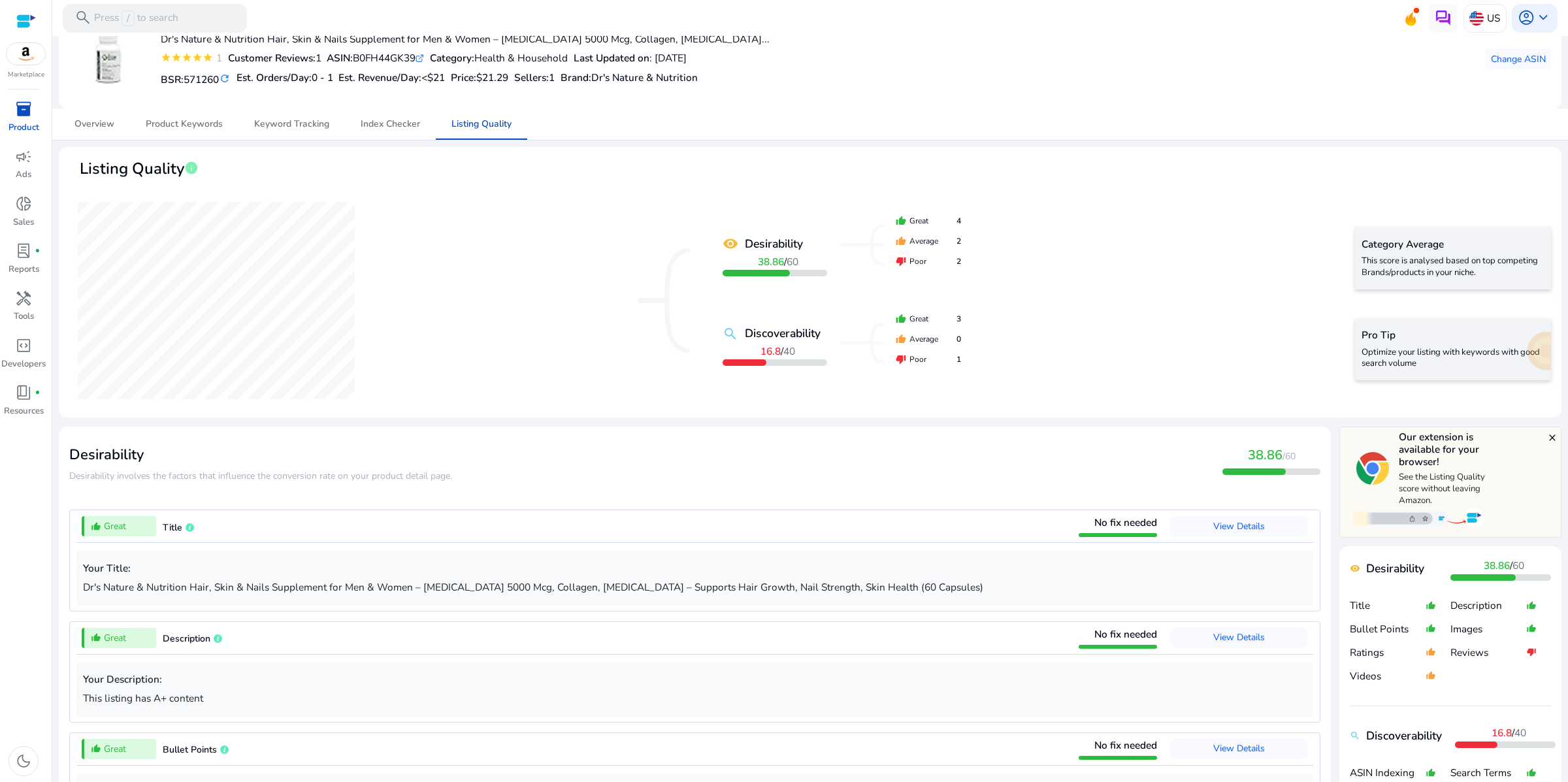
scroll to position [0, 0]
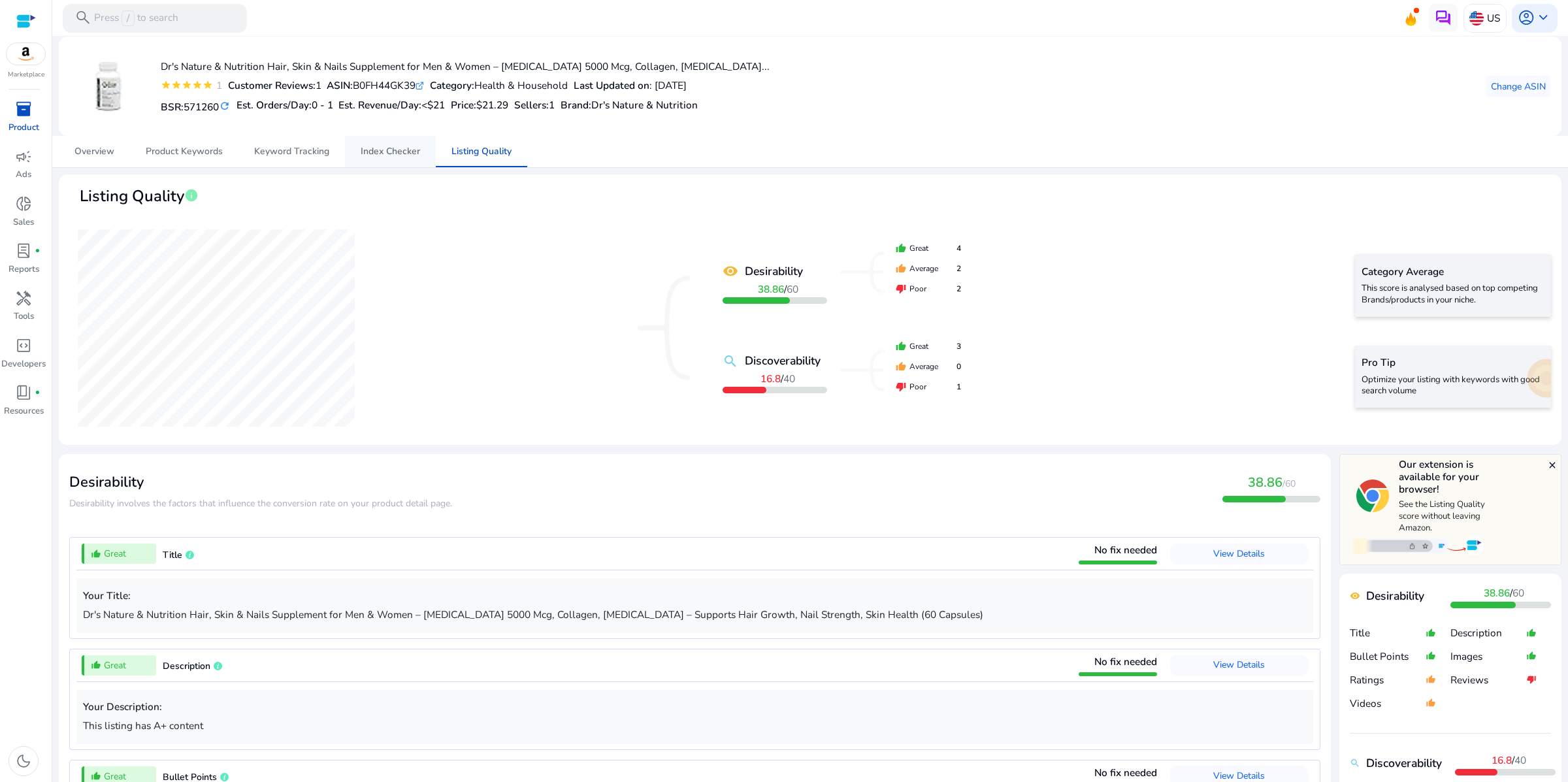
click at [392, 167] on span "Index Checker" at bounding box center [390, 151] width 60 height 31
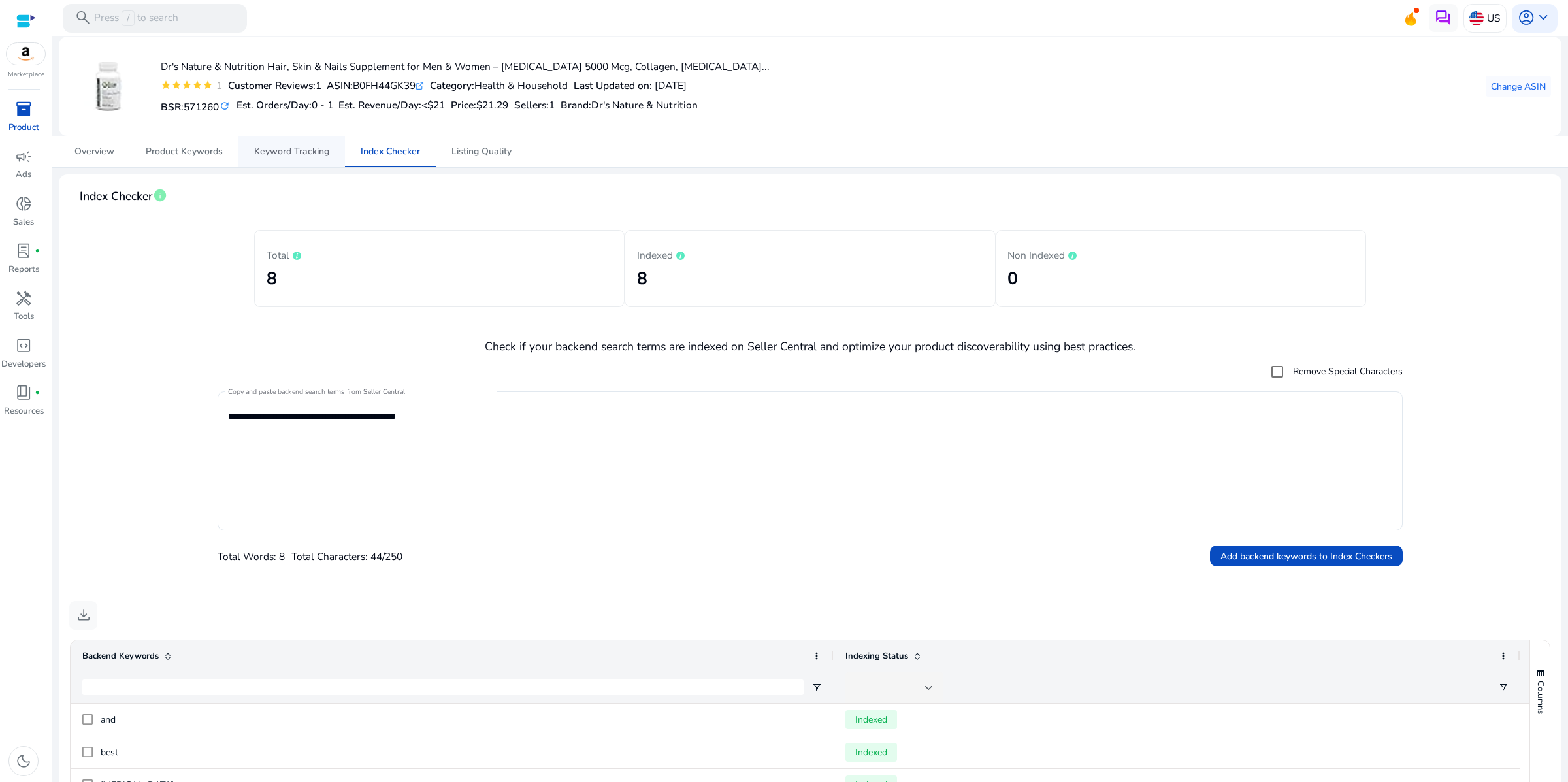
click at [283, 156] on span "Keyword Tracking" at bounding box center [292, 151] width 75 height 9
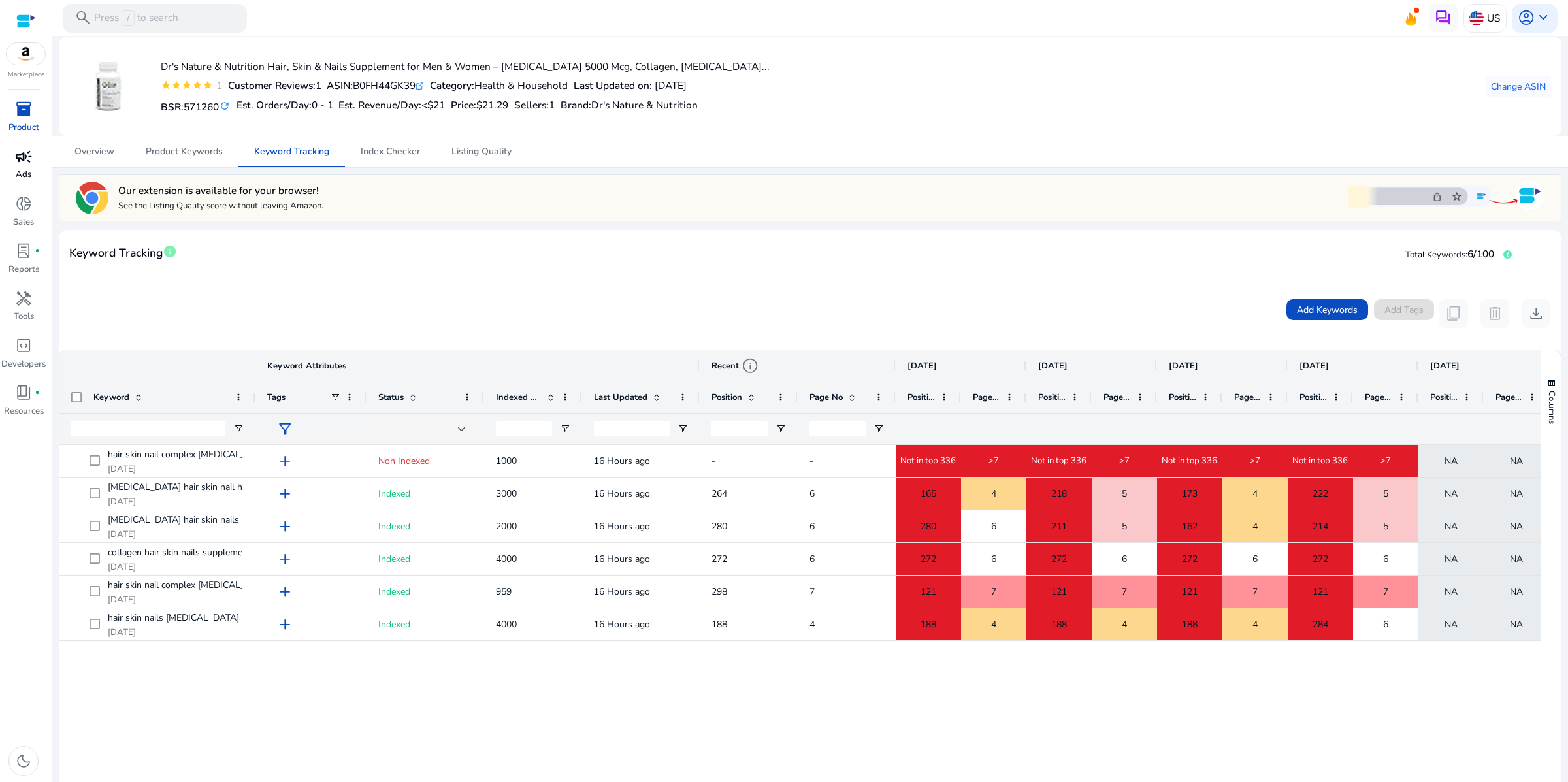
click at [23, 165] on span "campaign" at bounding box center [24, 157] width 17 height 17
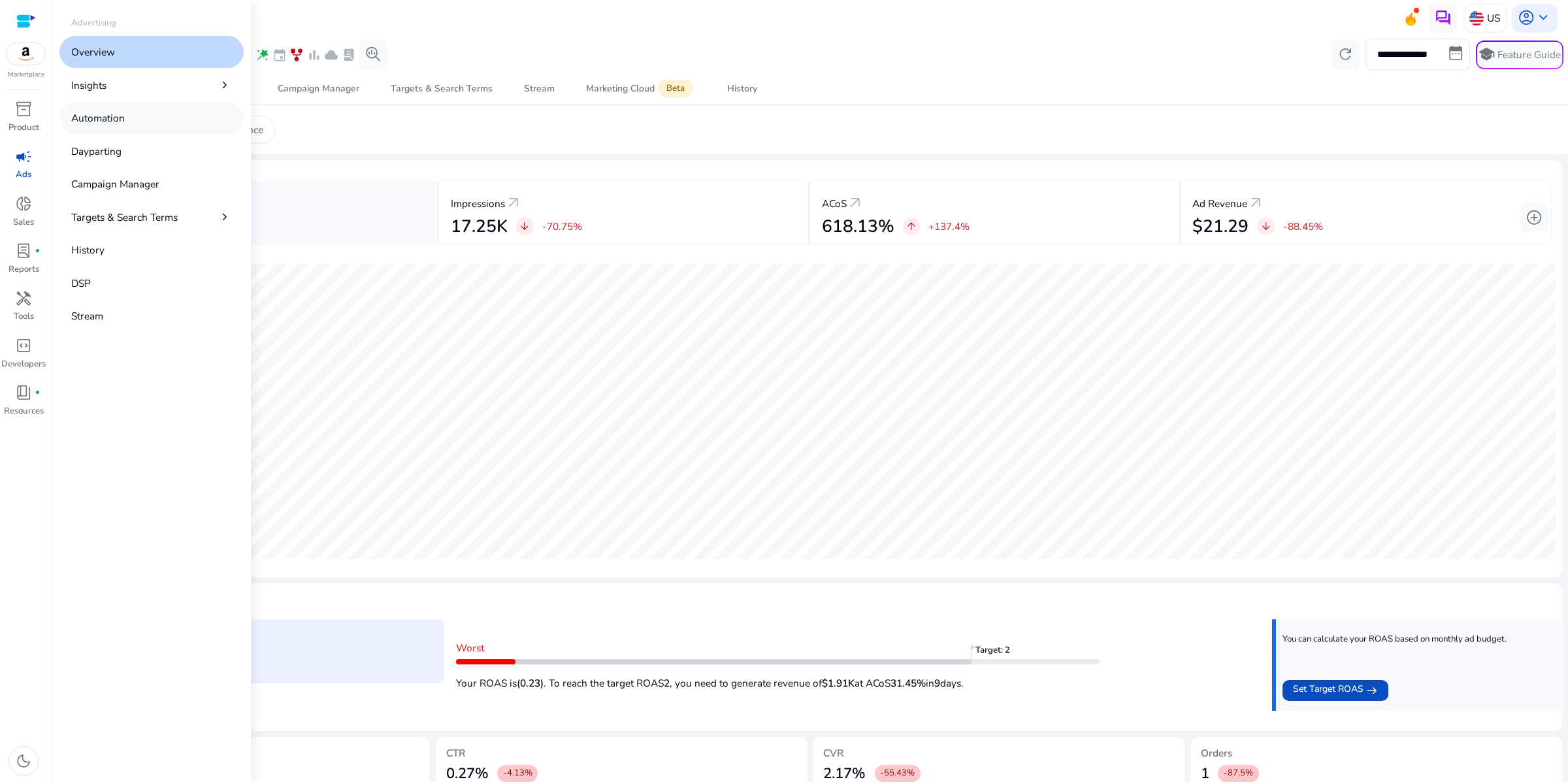
click at [125, 125] on p "Automation" at bounding box center [98, 118] width 53 height 15
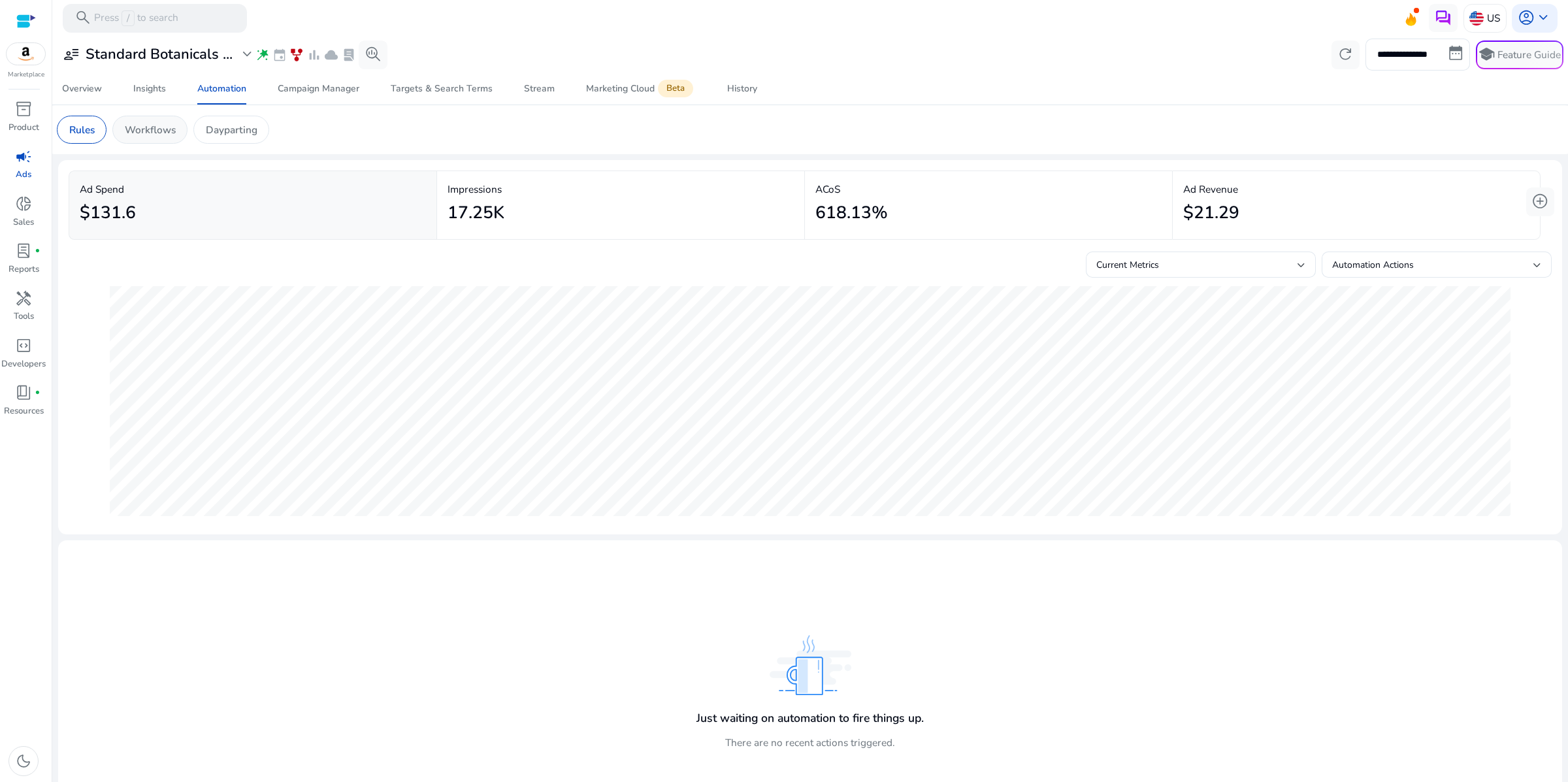
click at [176, 137] on p "Workflows" at bounding box center [150, 130] width 51 height 15
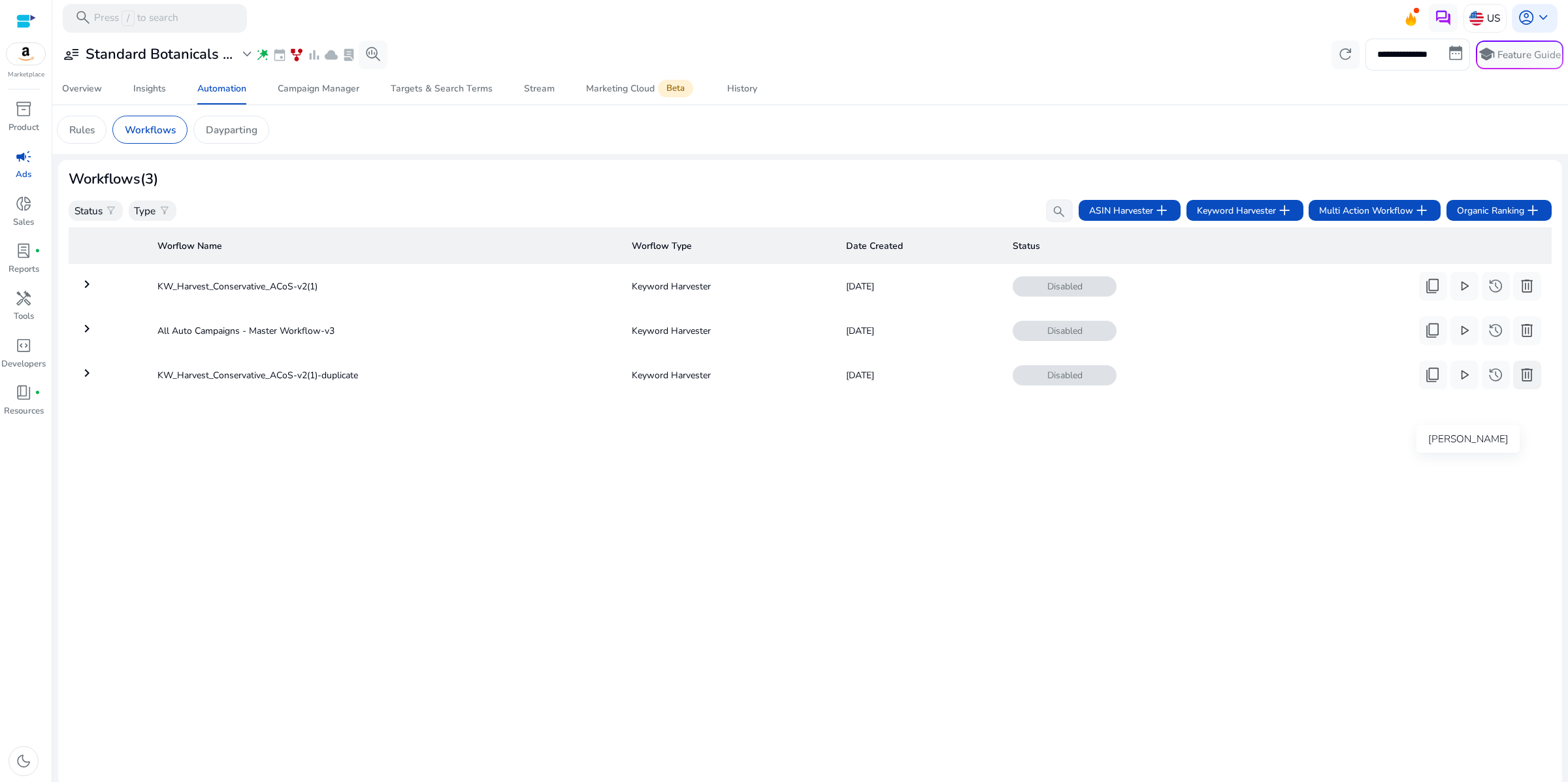
click at [1518, 383] on span "delete" at bounding box center [1526, 375] width 17 height 17
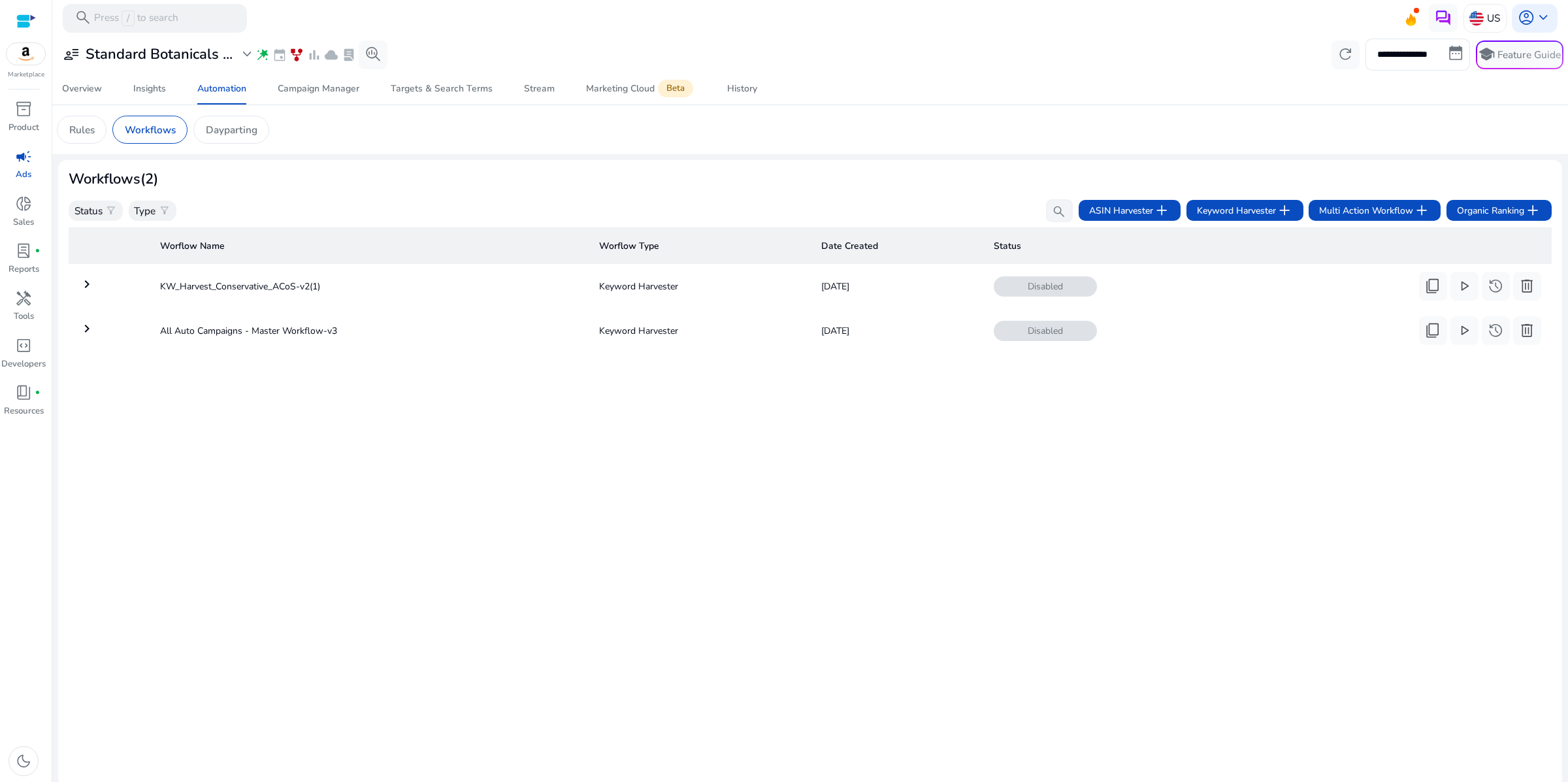
click at [1189, 557] on div "Worflow Name Worflow Type Date Created Status keyboard_arrow_right KW_Harvest_C…" at bounding box center [810, 498] width 1483 height 553
click at [304, 62] on span "family_history" at bounding box center [297, 55] width 15 height 15
click at [95, 137] on p "Rules" at bounding box center [82, 130] width 26 height 15
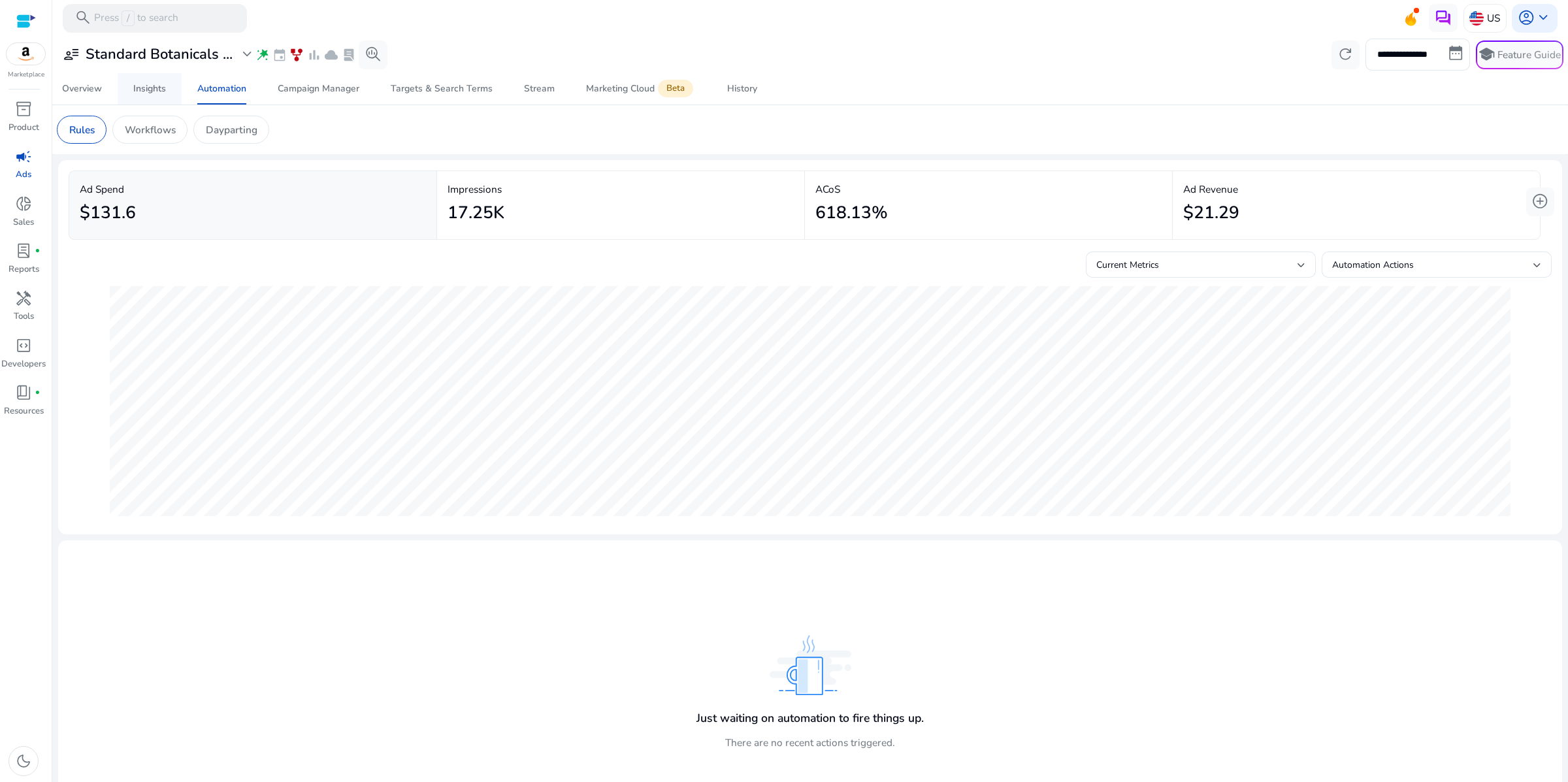
click at [153, 94] on div "Insights" at bounding box center [149, 89] width 33 height 9
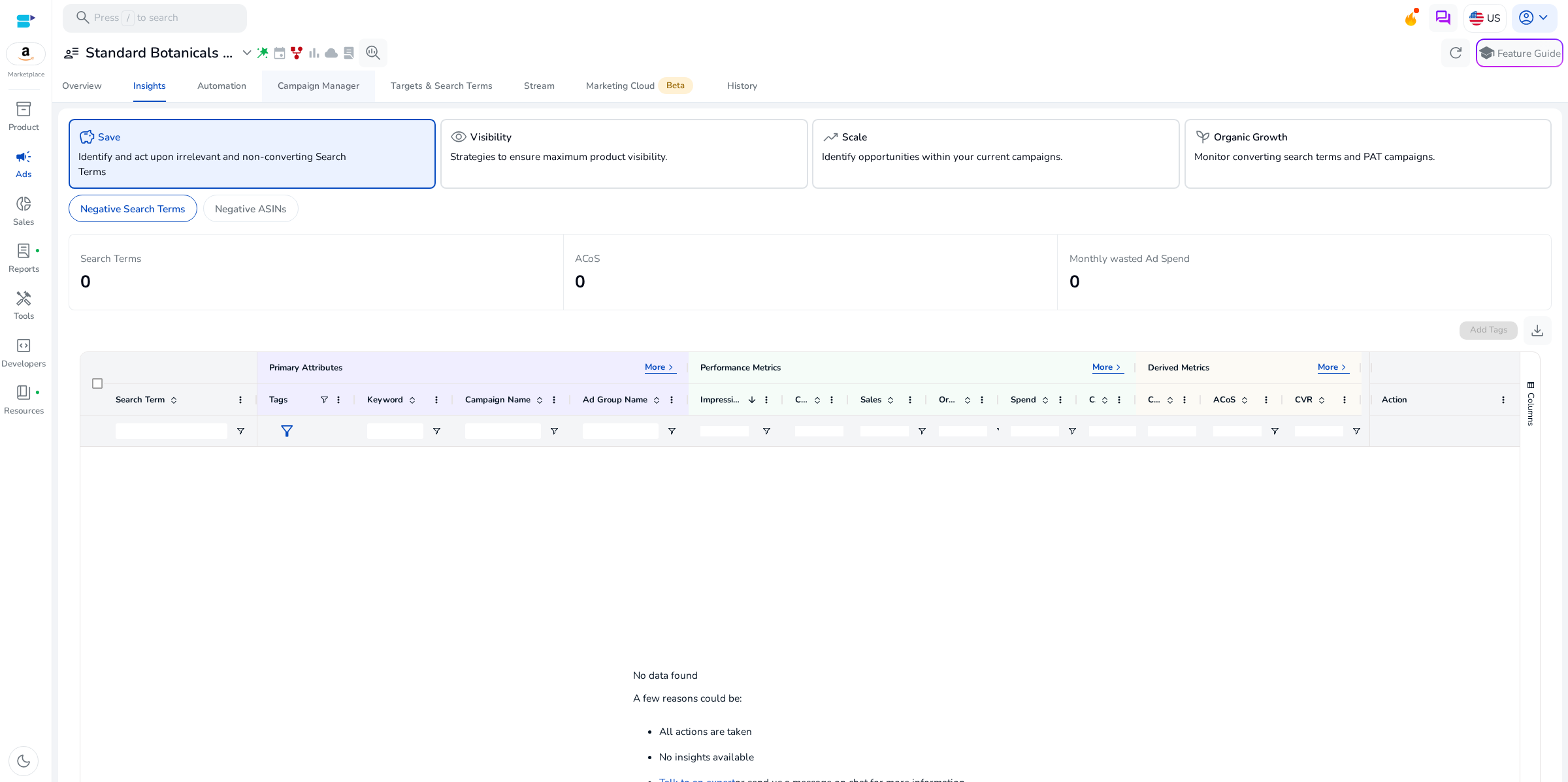
click at [333, 91] on div "Campaign Manager" at bounding box center [319, 86] width 82 height 9
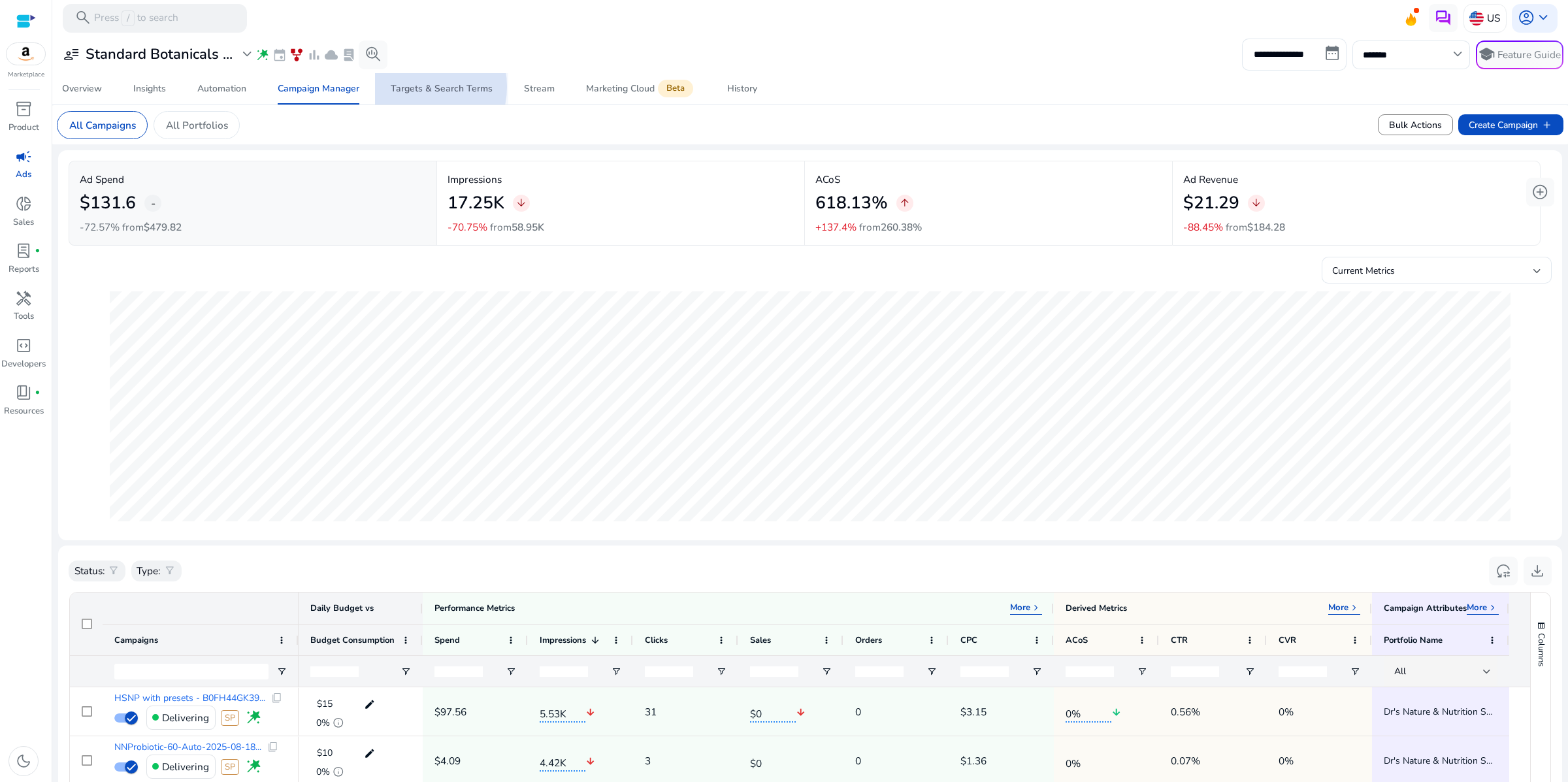
click at [415, 94] on div "Targets & Search Terms" at bounding box center [442, 89] width 102 height 9
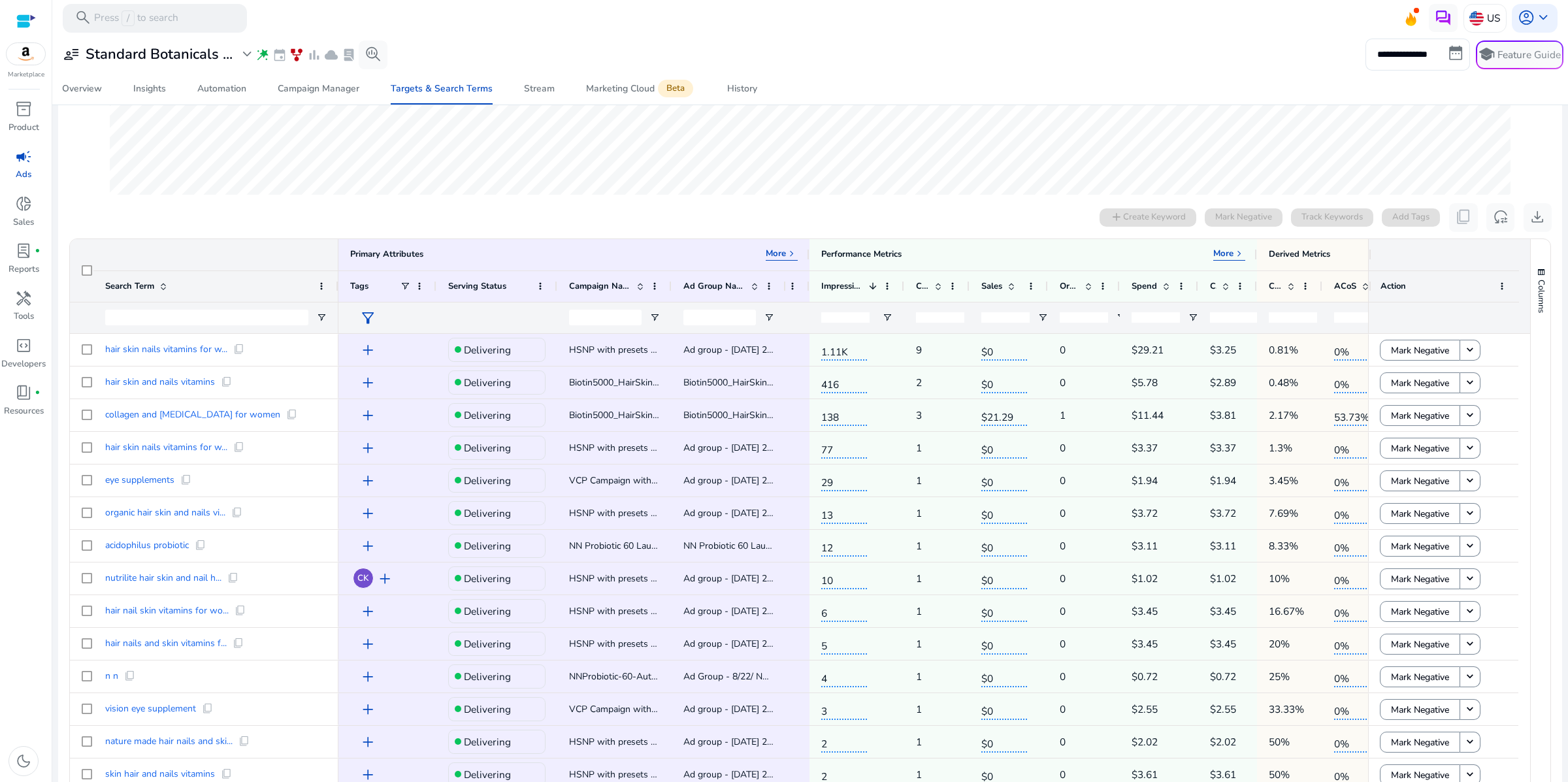
scroll to position [335, 0]
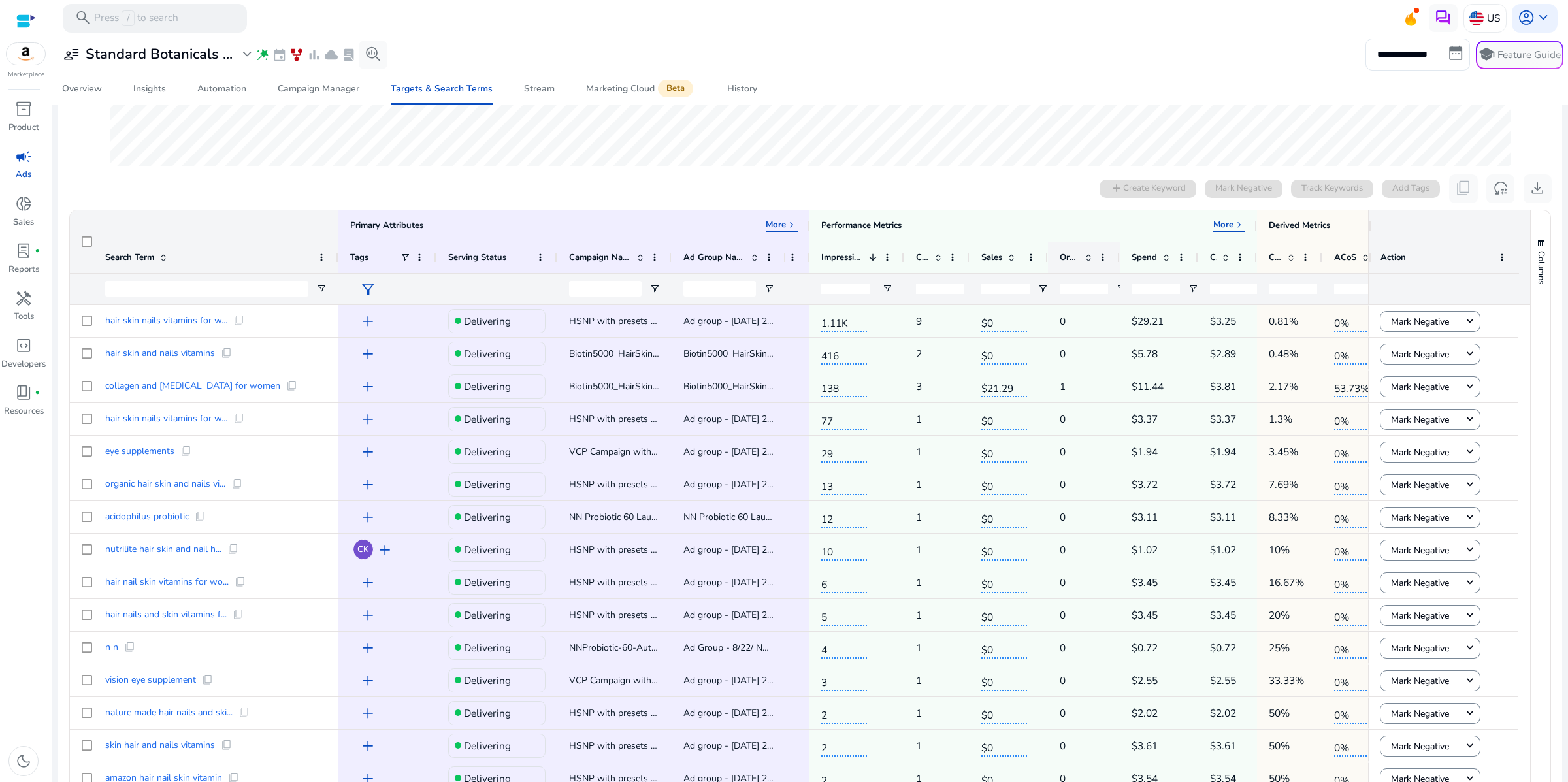
click at [1062, 263] on span "Orders" at bounding box center [1070, 257] width 19 height 12
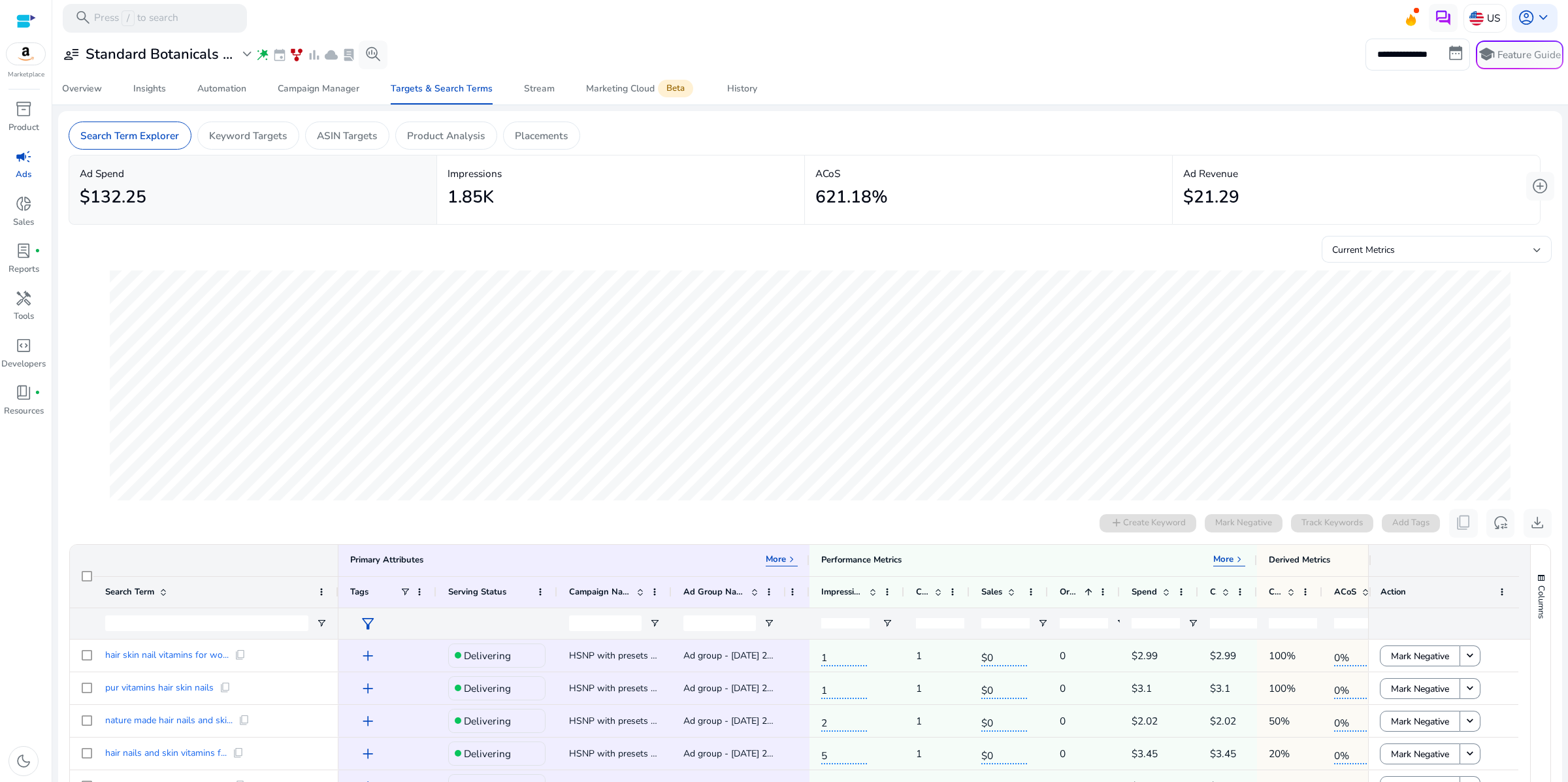
scroll to position [335, 0]
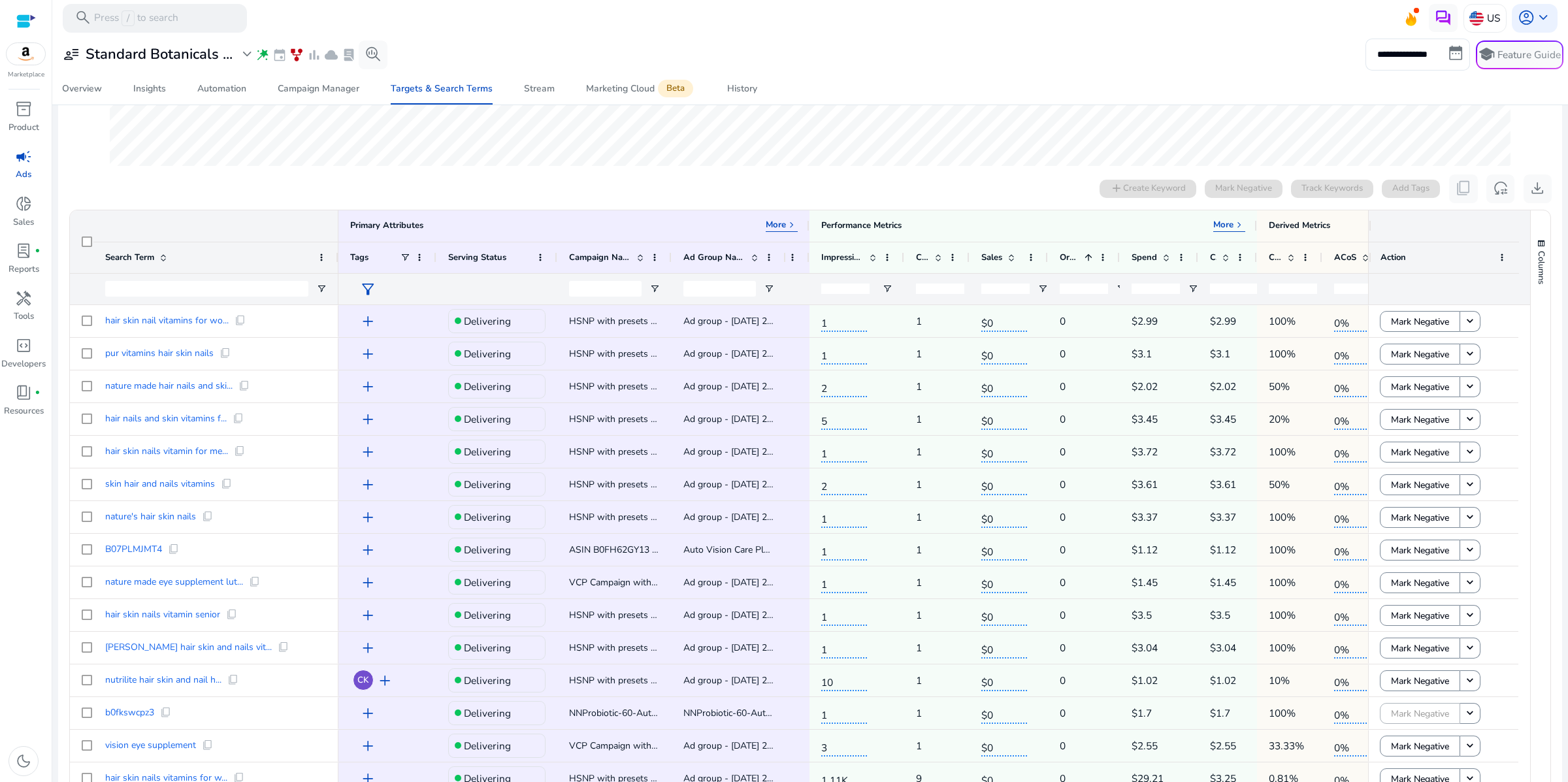
click at [1066, 263] on span "Orders" at bounding box center [1070, 257] width 19 height 12
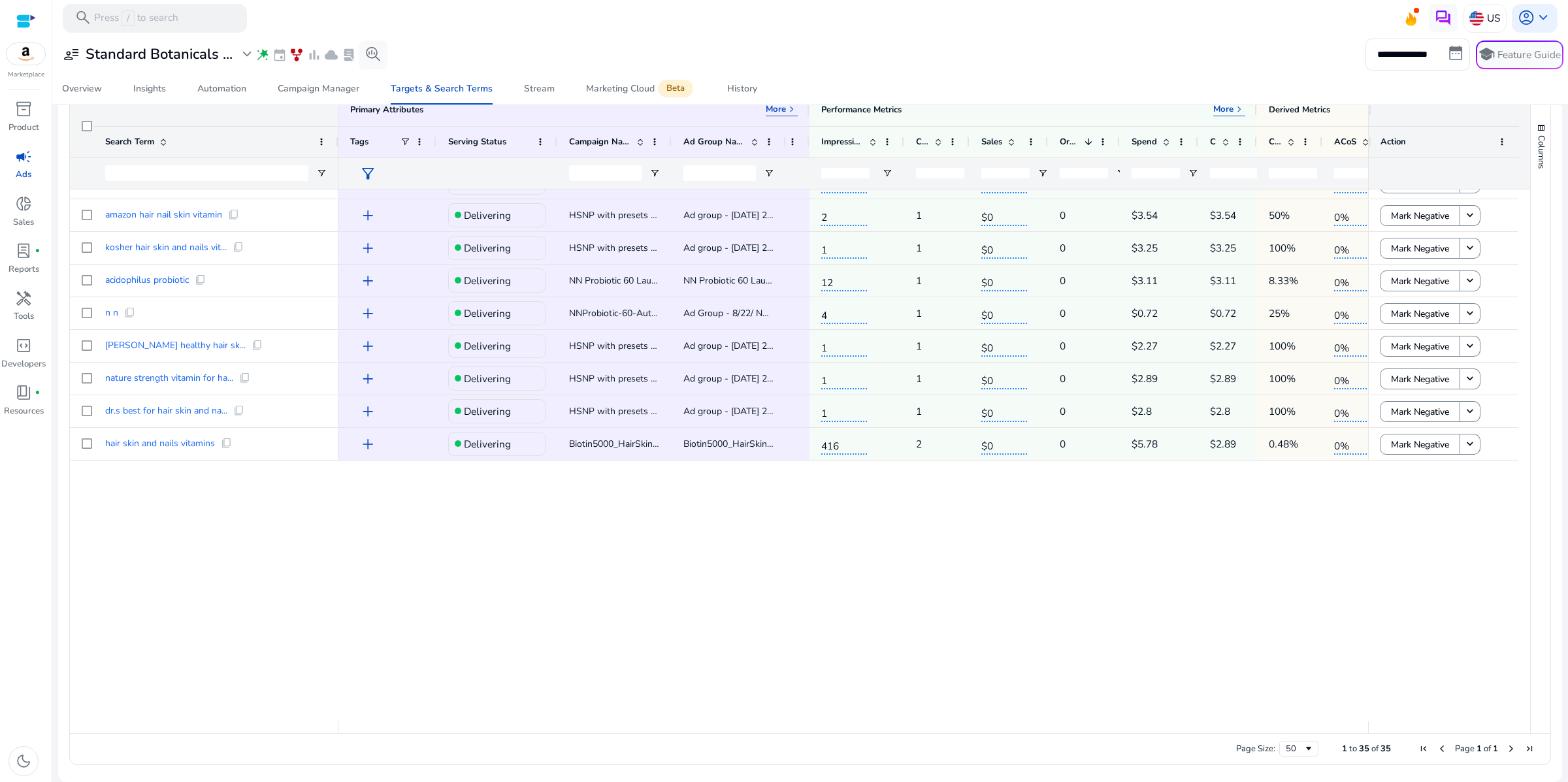
scroll to position [0, 0]
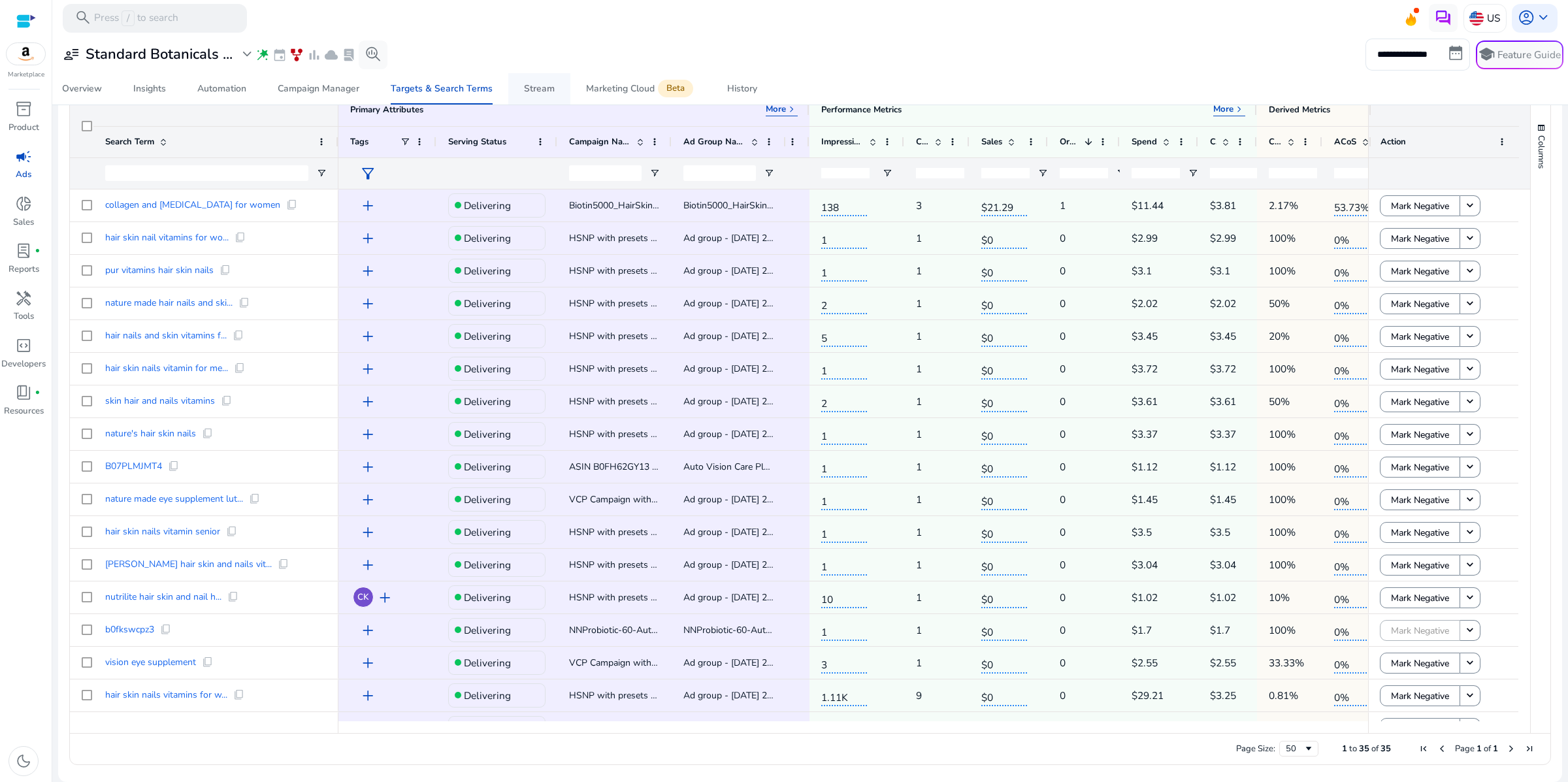
click at [528, 94] on div "Stream" at bounding box center [539, 89] width 31 height 9
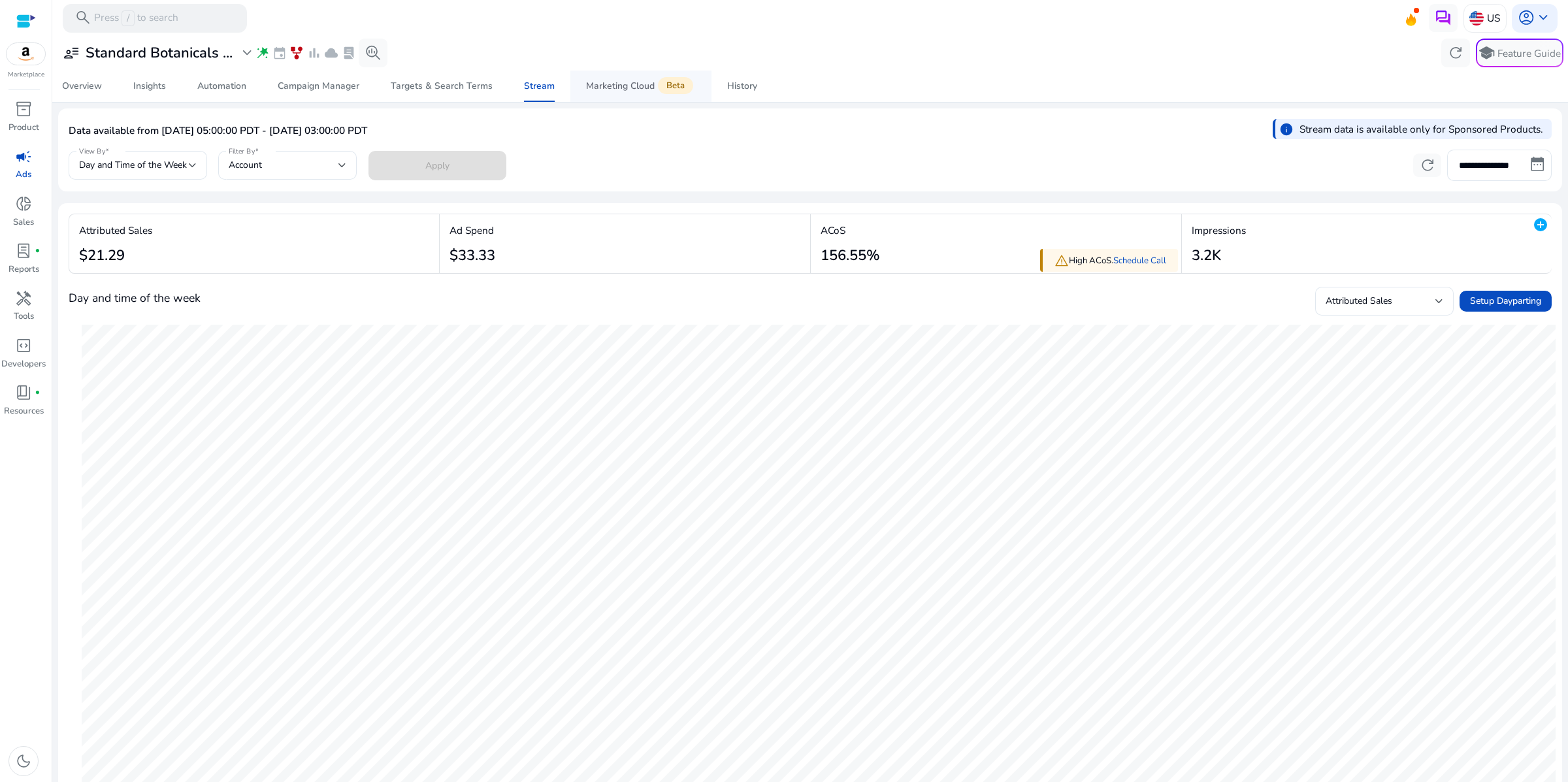
click at [607, 92] on div "Marketing Cloud Beta" at bounding box center [641, 86] width 110 height 12
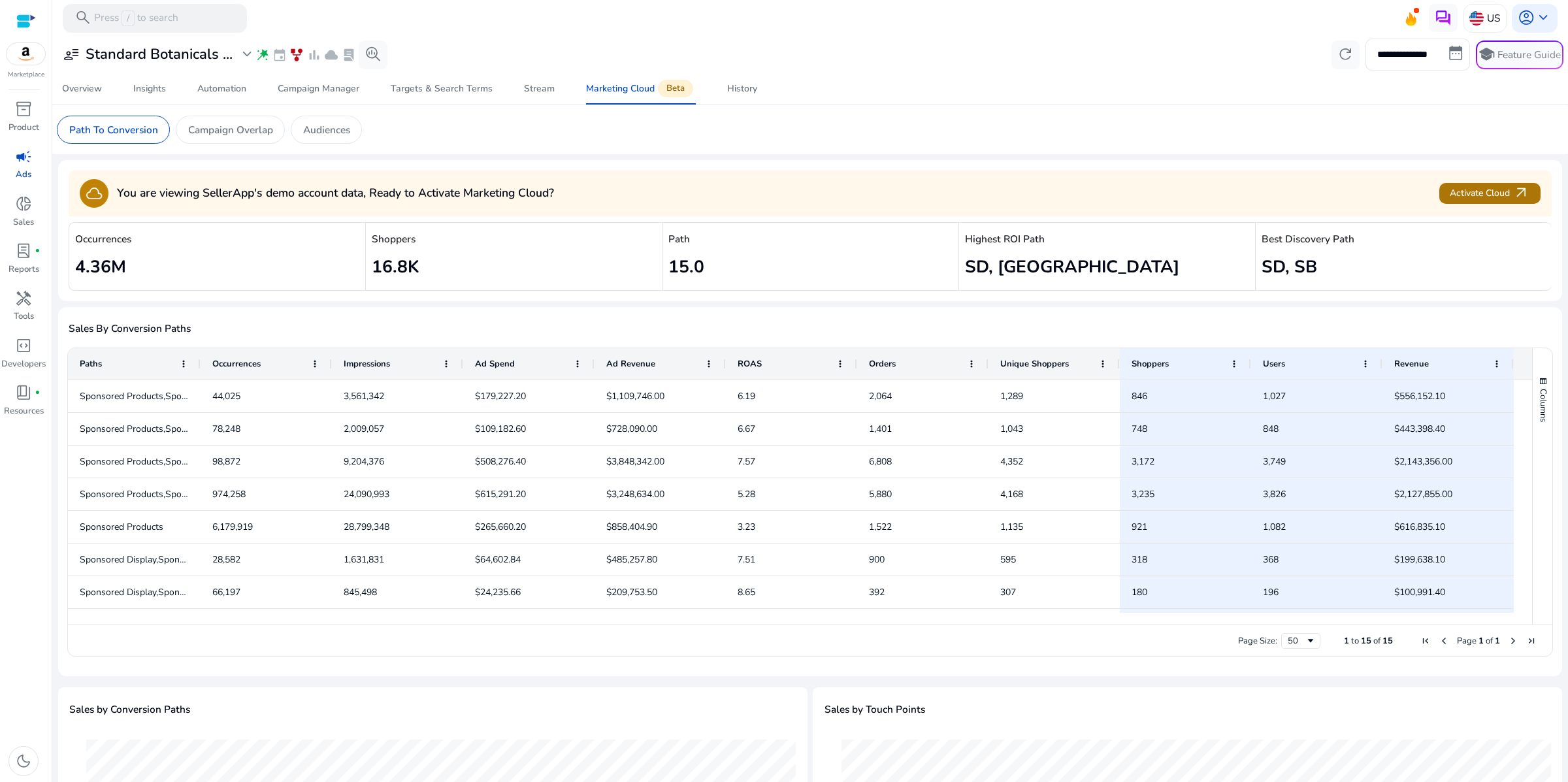
click at [1463, 202] on span "Activate Cloud arrow_outward" at bounding box center [1489, 193] width 80 height 17
click at [757, 94] on div "History" at bounding box center [742, 89] width 30 height 9
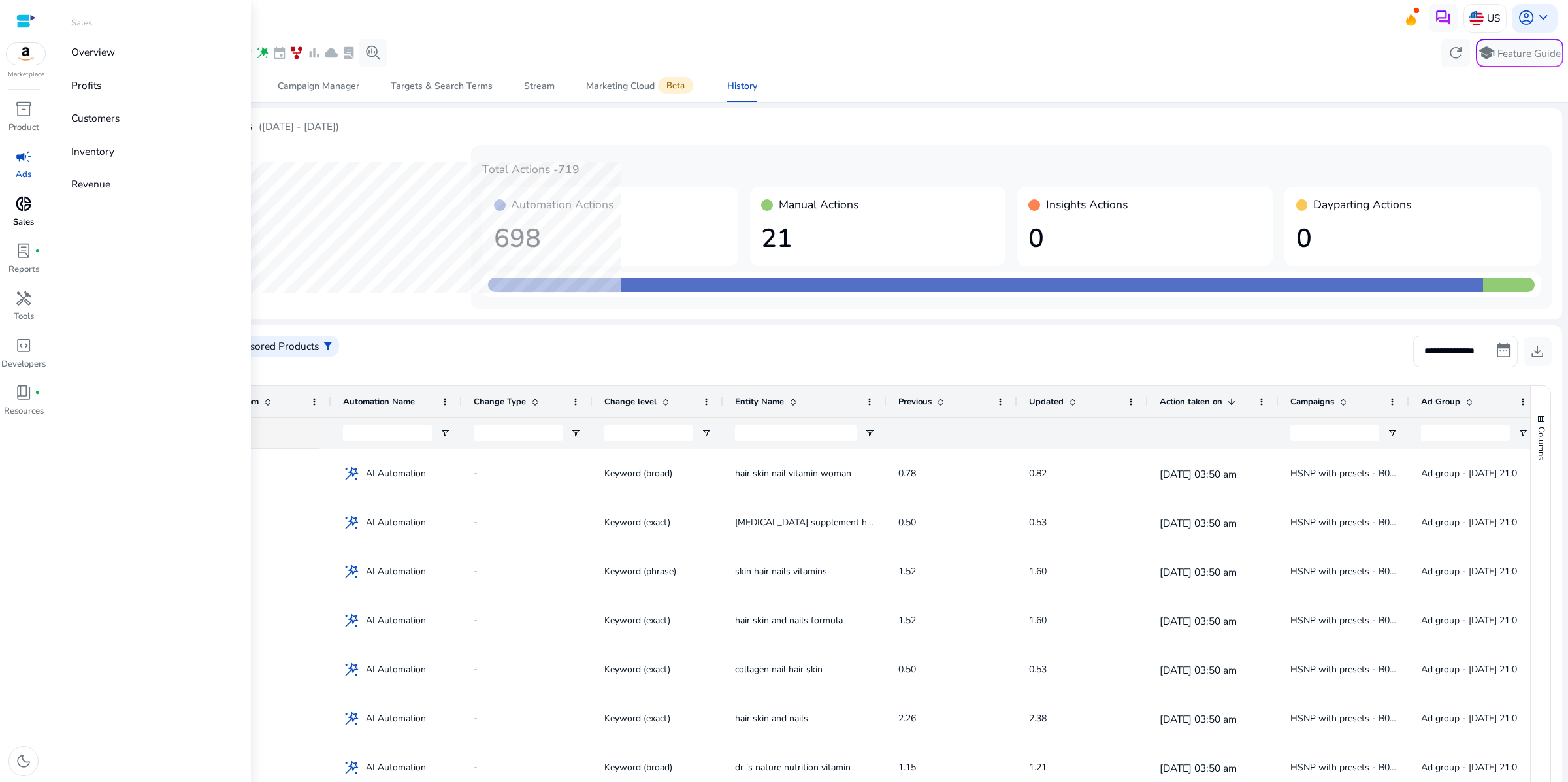
click at [22, 212] on span "donut_small" at bounding box center [24, 204] width 17 height 17
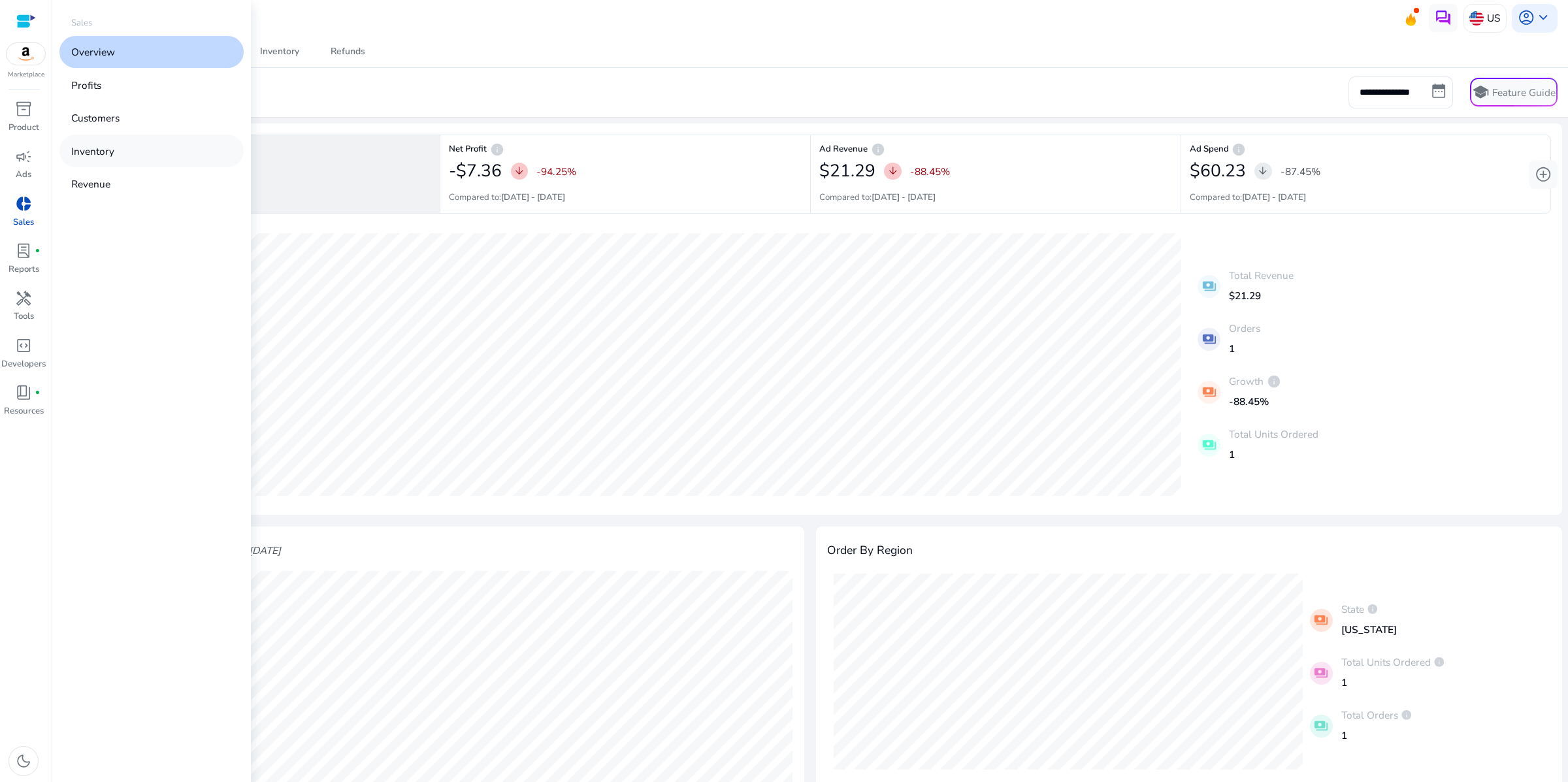
click at [114, 159] on p "Inventory" at bounding box center [93, 151] width 43 height 15
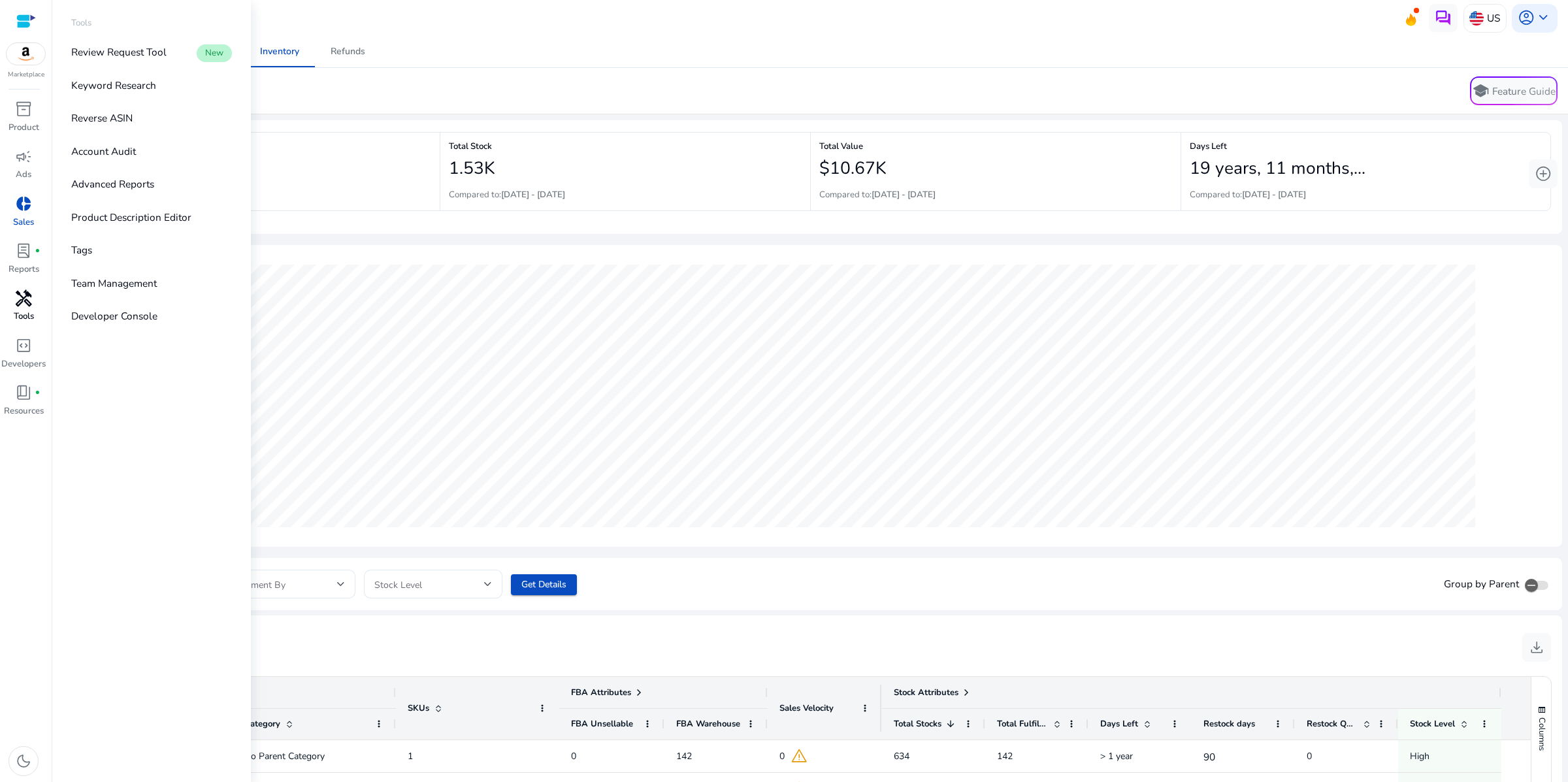
click at [20, 307] on span "handyman" at bounding box center [24, 298] width 17 height 17
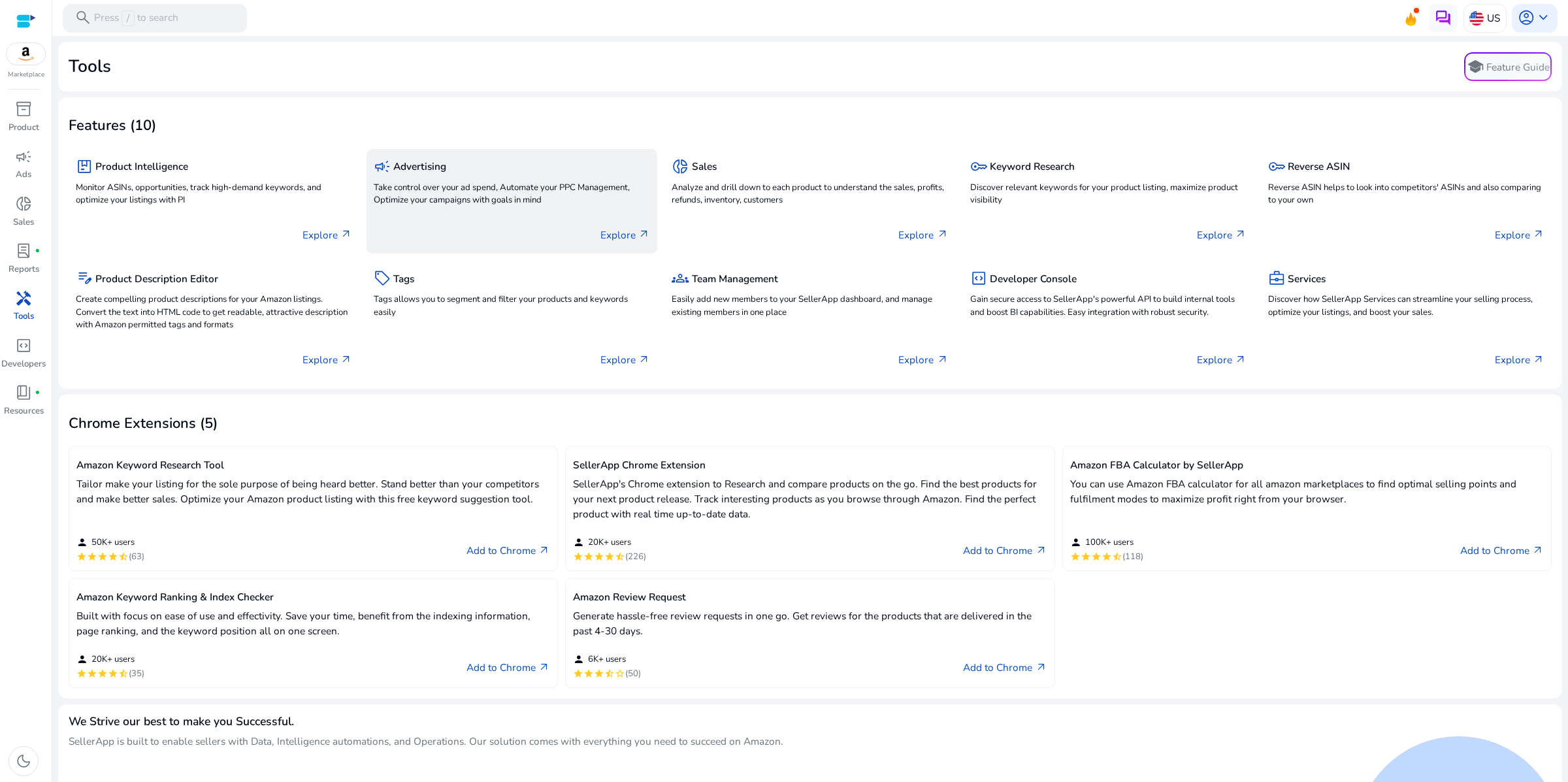
click at [409, 208] on p "Take control over your ad spend, Automate your PPC Management, Optimize your ca…" at bounding box center [512, 195] width 277 height 26
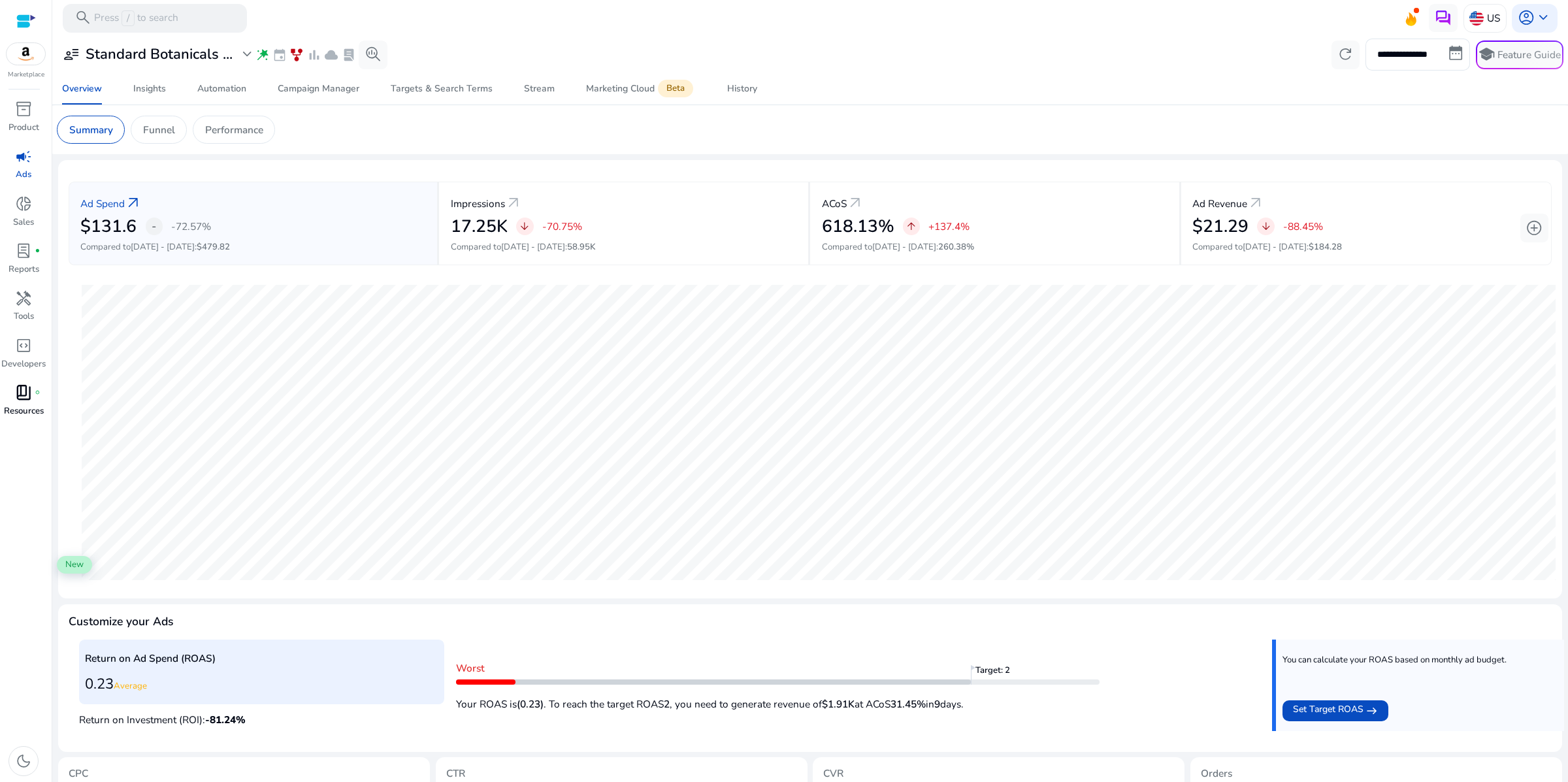
click at [28, 401] on span "book_4" at bounding box center [24, 392] width 17 height 17
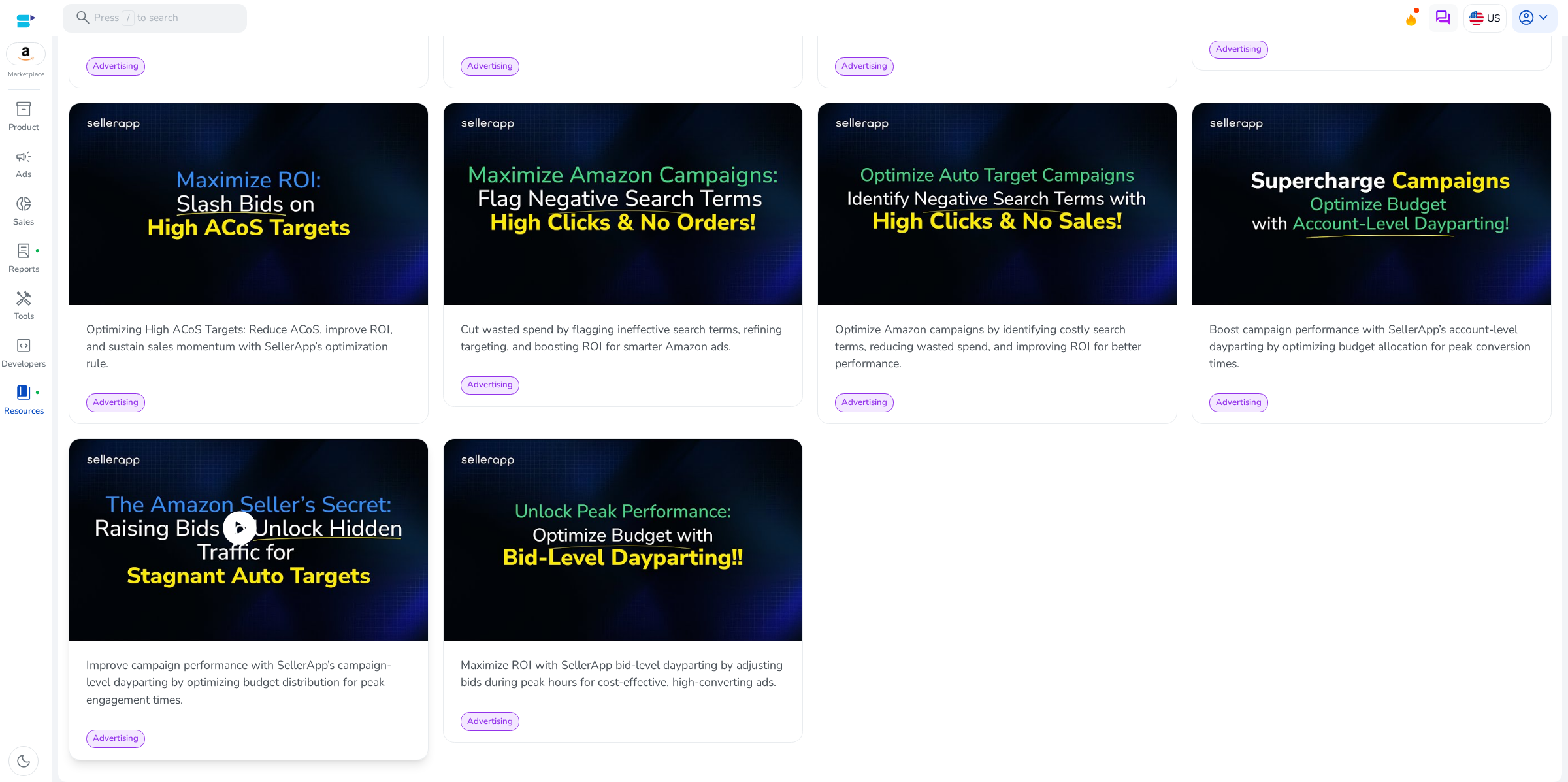
click at [360, 439] on img at bounding box center [248, 539] width 358 height 202
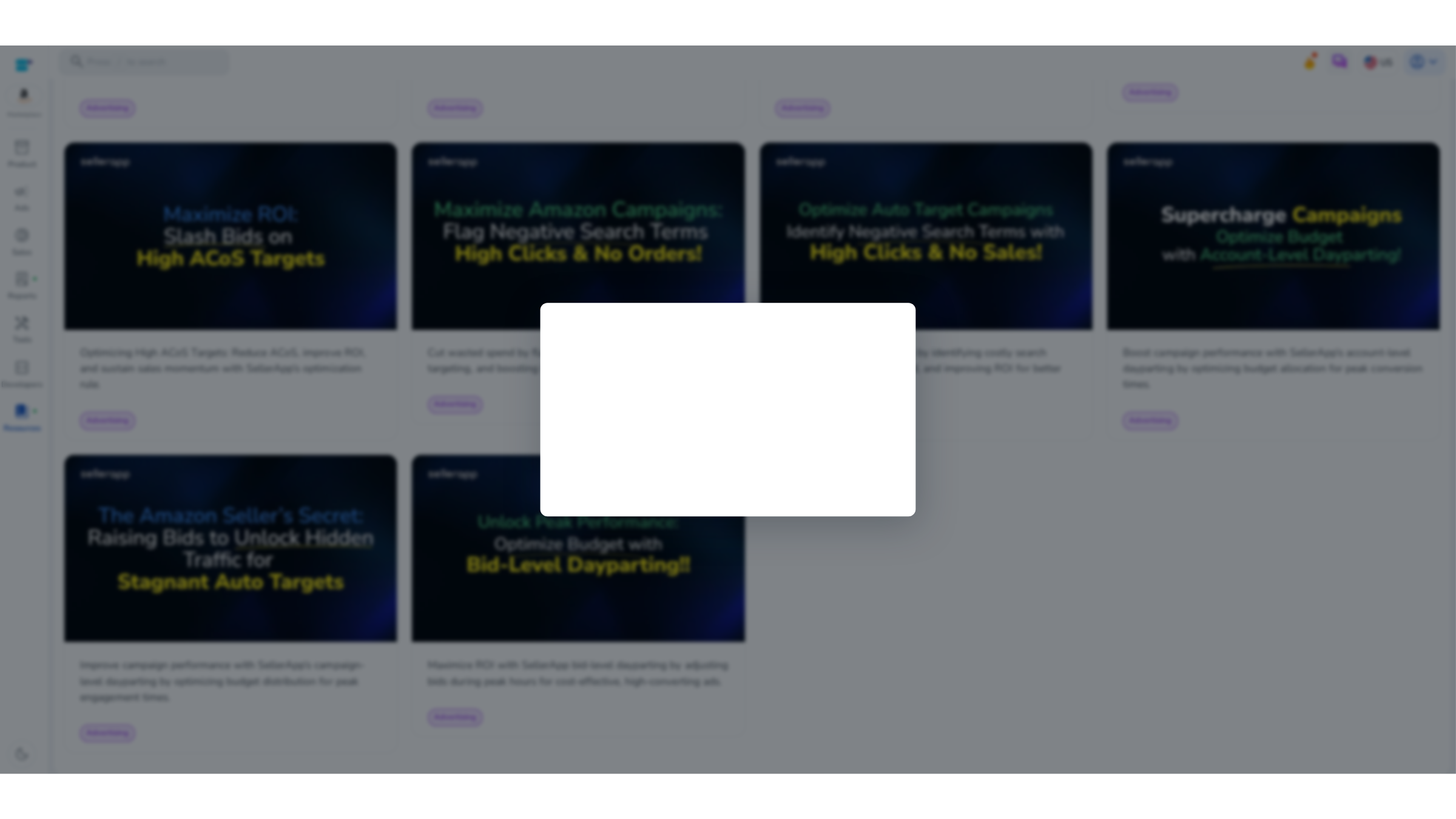
scroll to position [1580, 0]
